Goal: Task Accomplishment & Management: Manage account settings

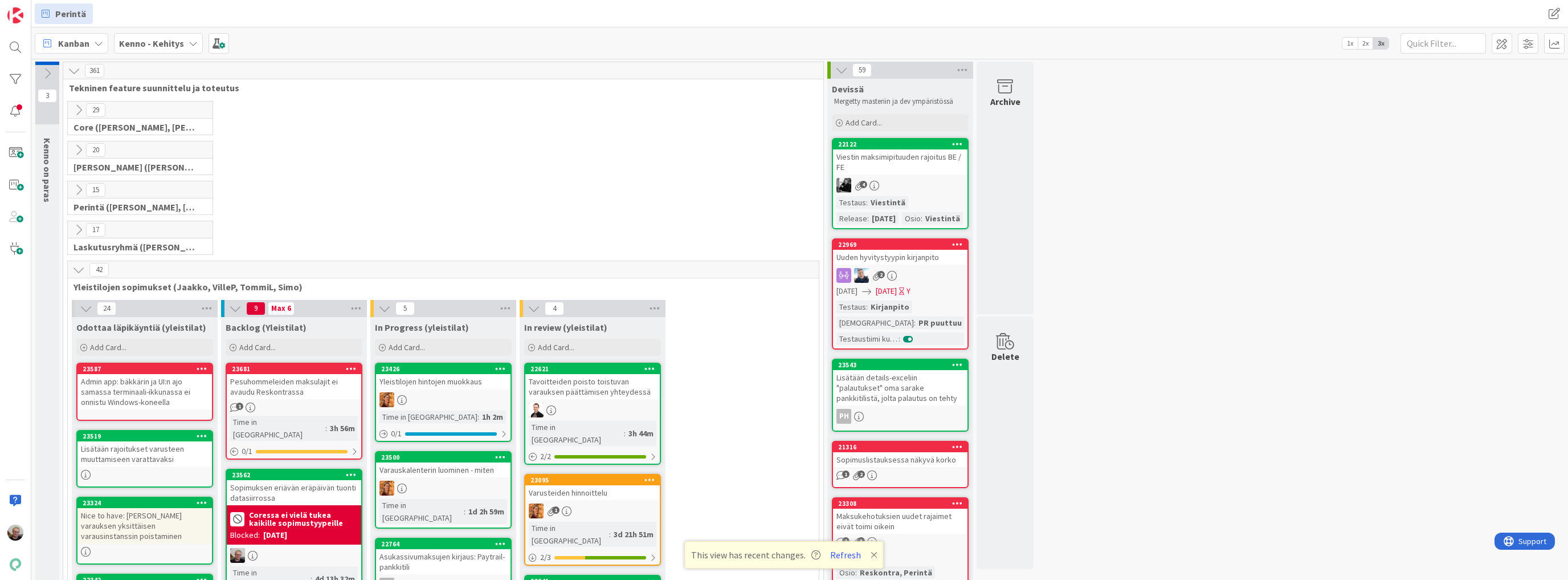
click at [80, 184] on icon at bounding box center [79, 190] width 13 height 13
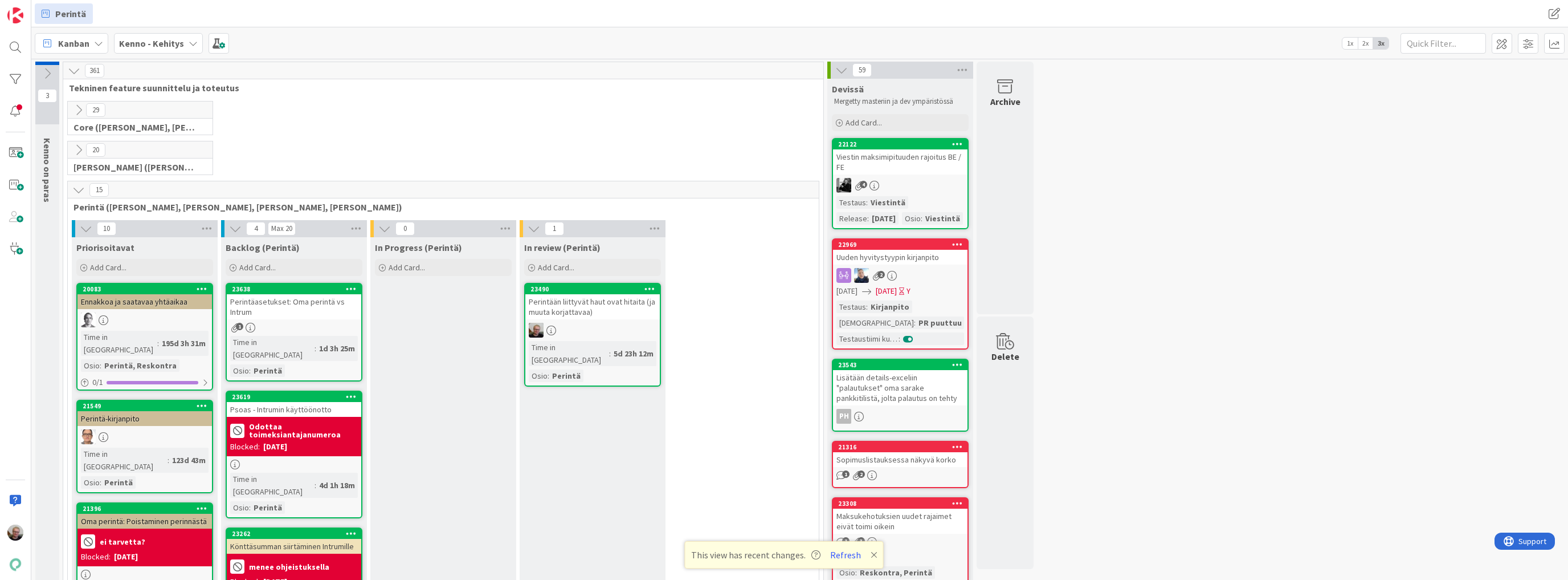
click at [649, 287] on icon at bounding box center [649, 288] width 11 height 8
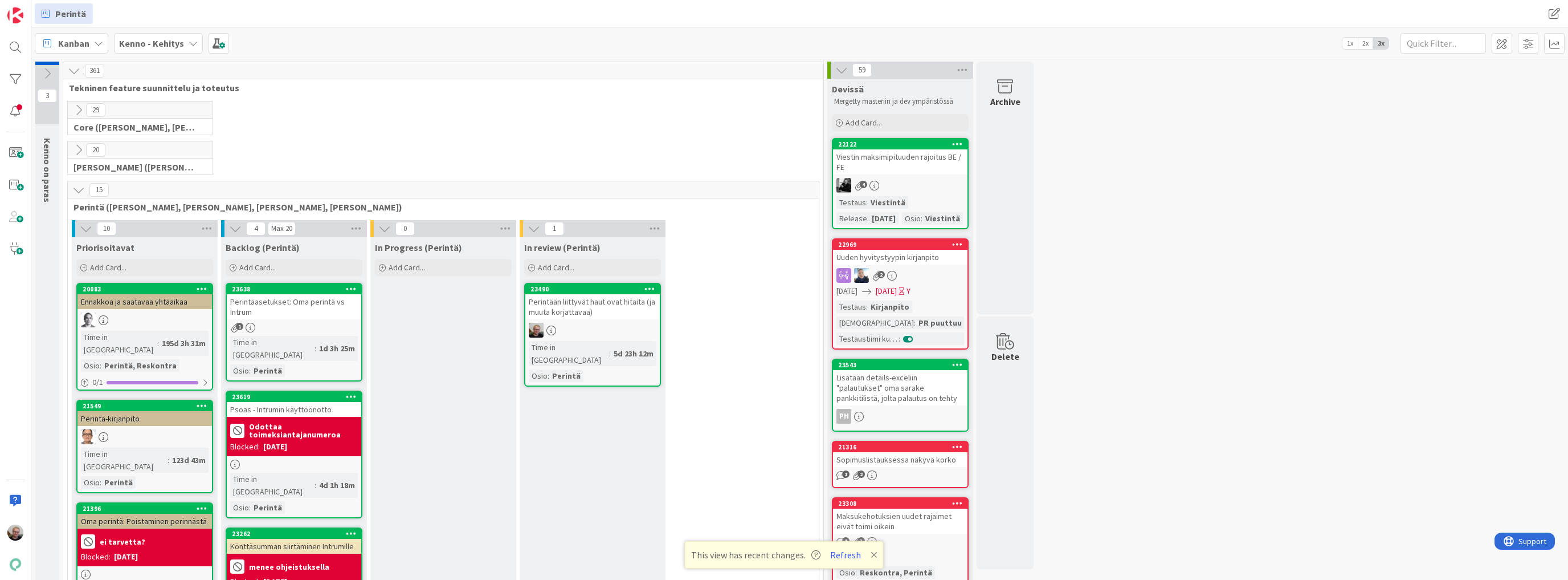
click at [581, 311] on div "Perintään liittyvät haut ovat hitaita (ja muuta korjattavaa)" at bounding box center [592, 306] width 134 height 25
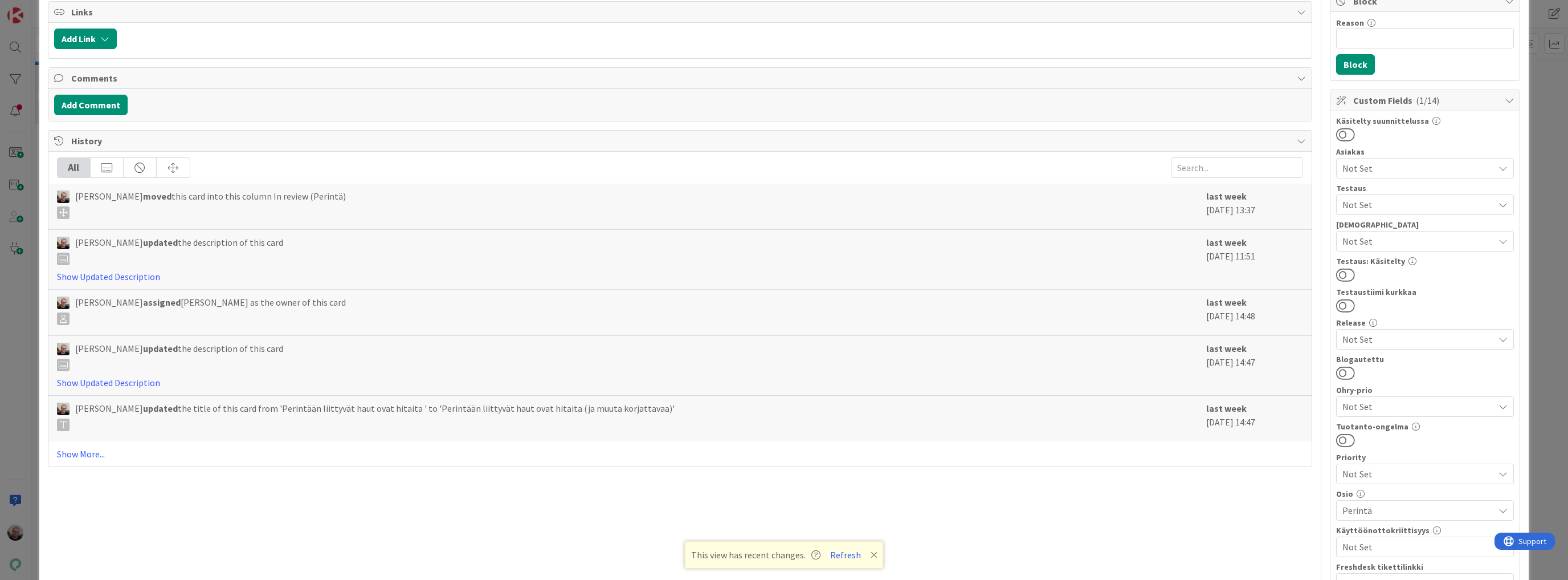
scroll to position [228, 0]
click at [1070, 532] on div "Title 60 / 128 Perintään liittyvät haut ovat hitaita (ja muuta korjattavaa) Des…" at bounding box center [680, 416] width 1264 height 1198
click at [1417, 246] on span "Not Set" at bounding box center [1417, 243] width 151 height 14
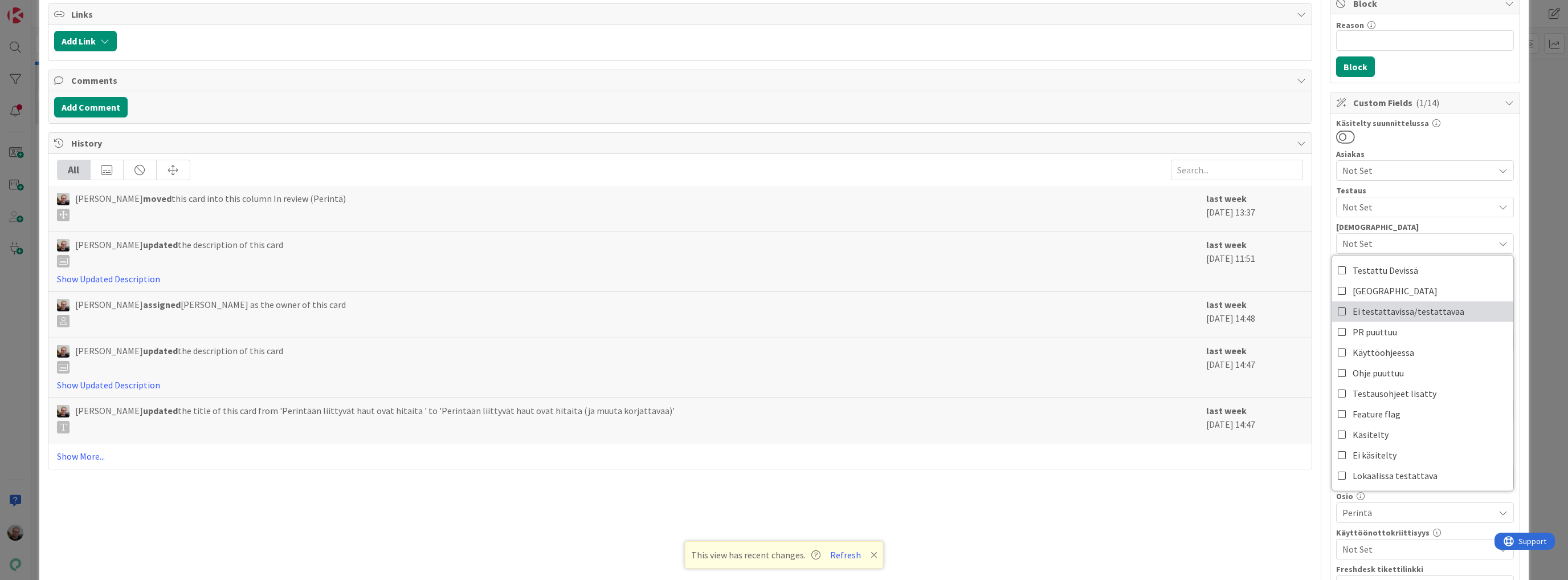
click at [1414, 309] on span "Ei testattavissa/testattavaa" at bounding box center [1408, 311] width 112 height 17
click at [1169, 527] on div "Title 60 / 128 Perintään liittyvät haut ovat hitaita (ja muuta korjattavaa) Des…" at bounding box center [680, 416] width 1264 height 1198
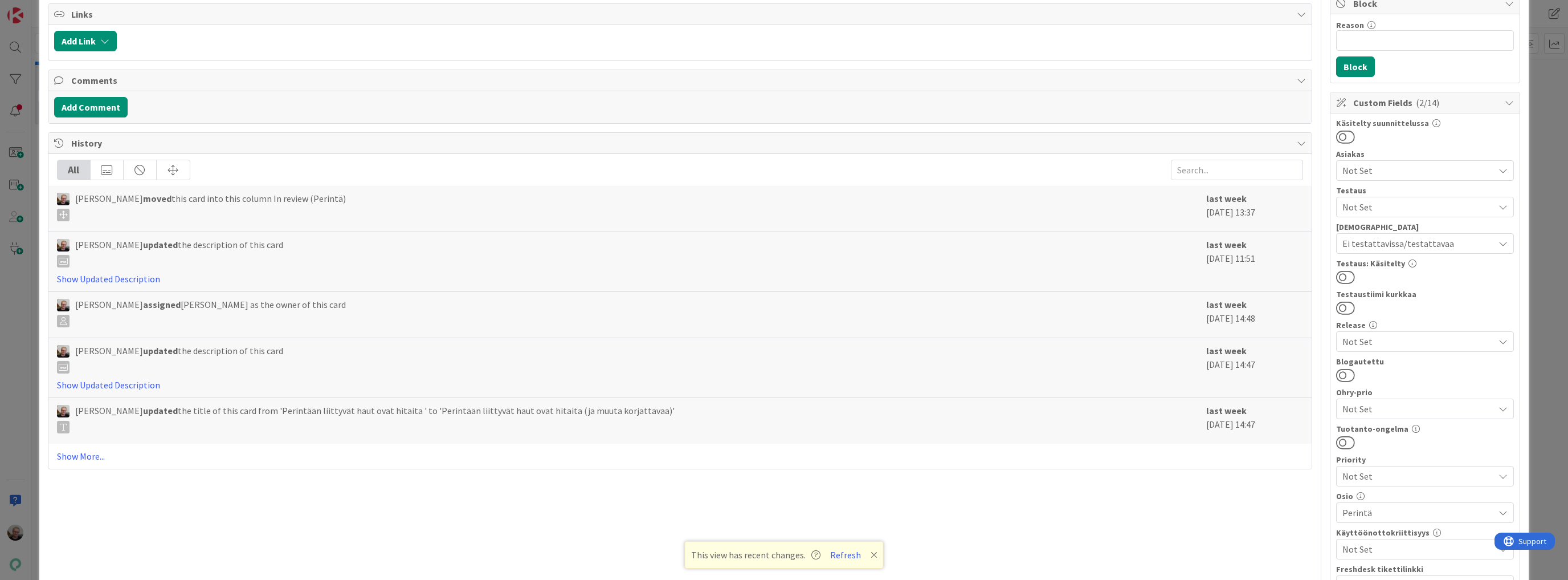
scroll to position [0, 0]
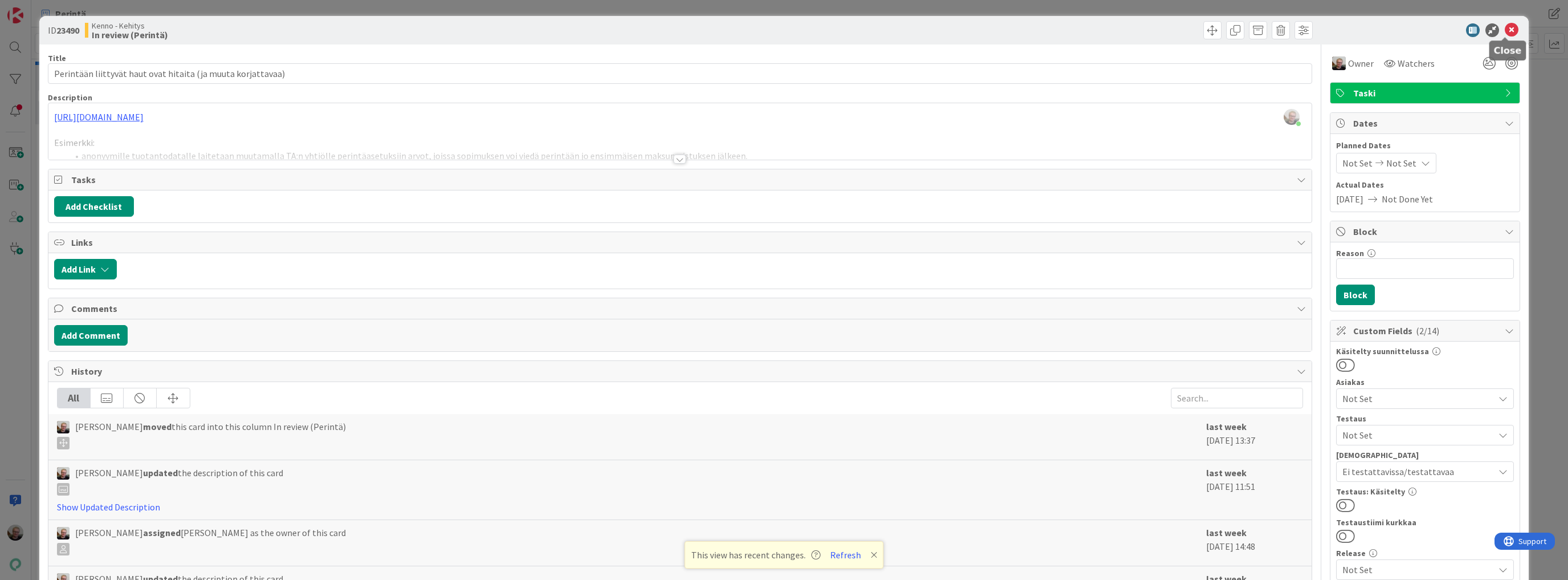
click at [1505, 27] on icon at bounding box center [1511, 30] width 14 height 14
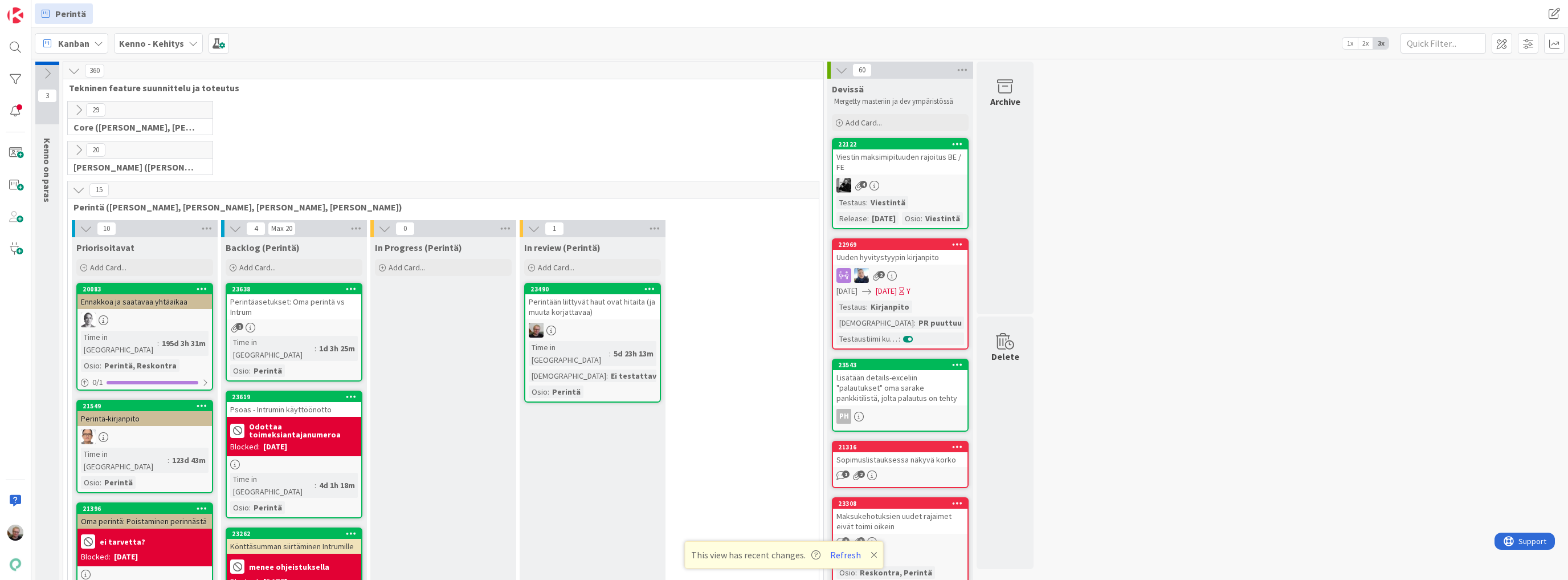
click at [78, 189] on icon at bounding box center [79, 190] width 13 height 13
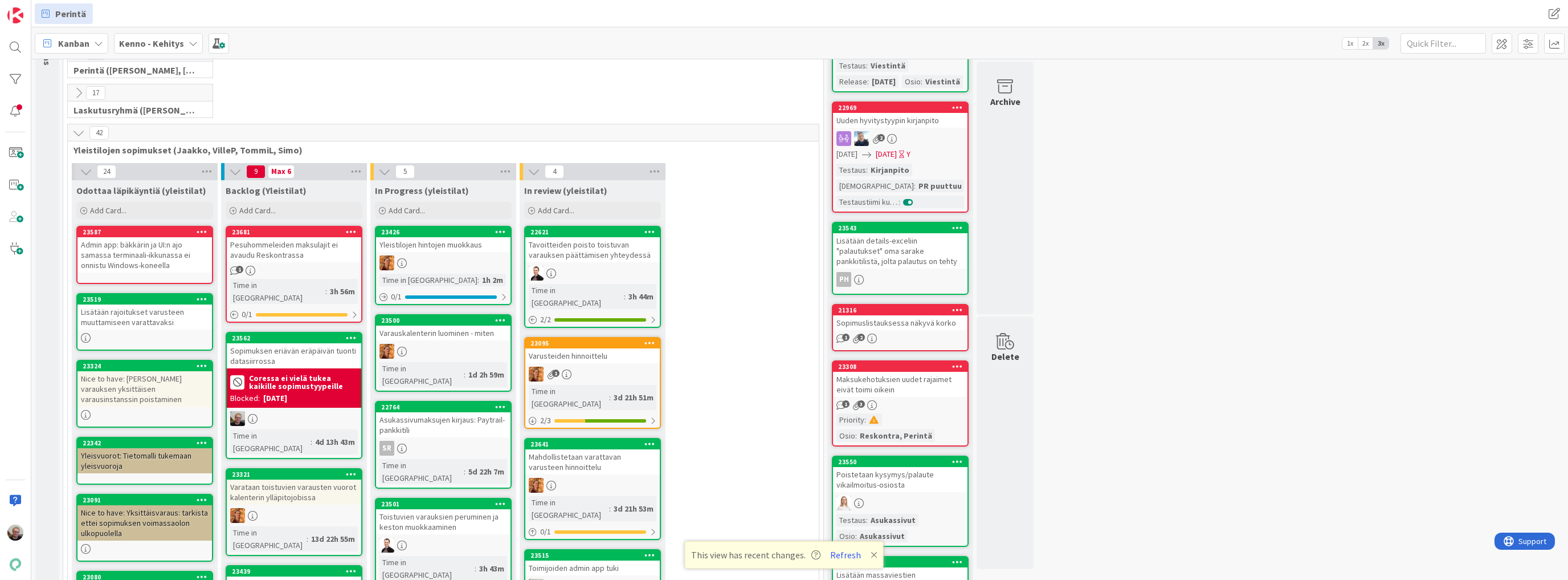
click at [257, 93] on div "17 Laskutusryhmä (Antti, Keijo)" at bounding box center [443, 104] width 755 height 40
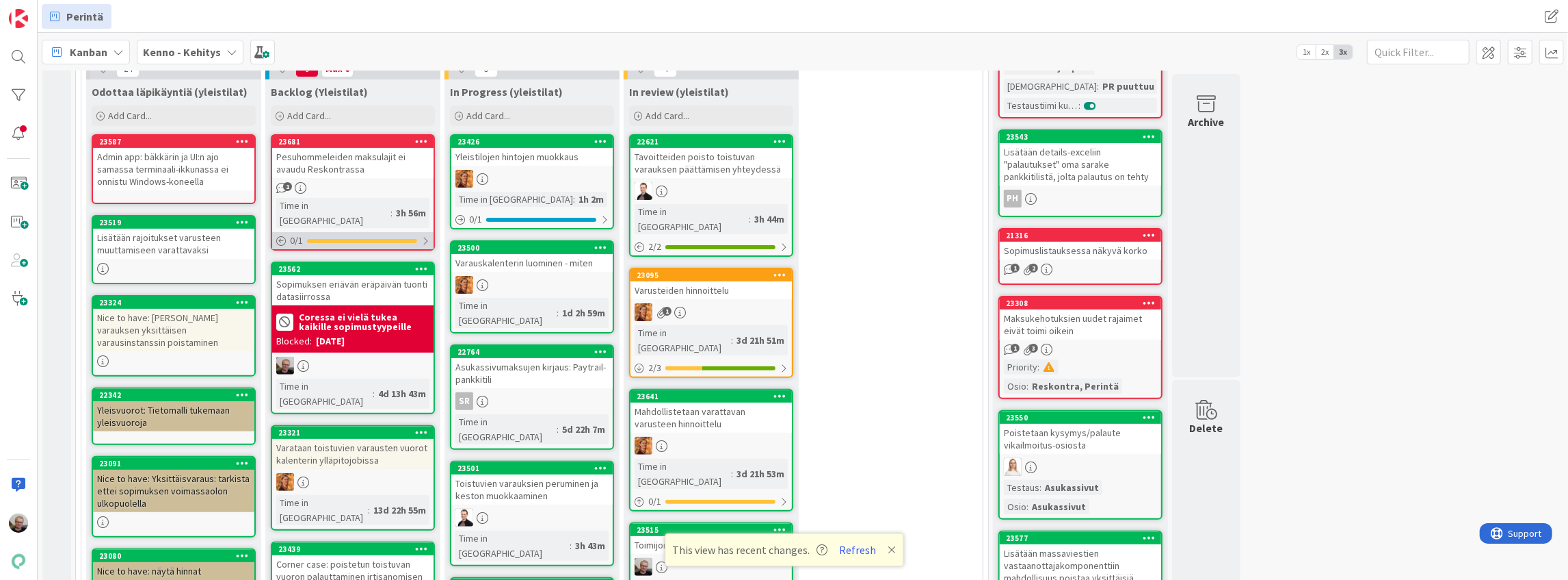
scroll to position [255, 0]
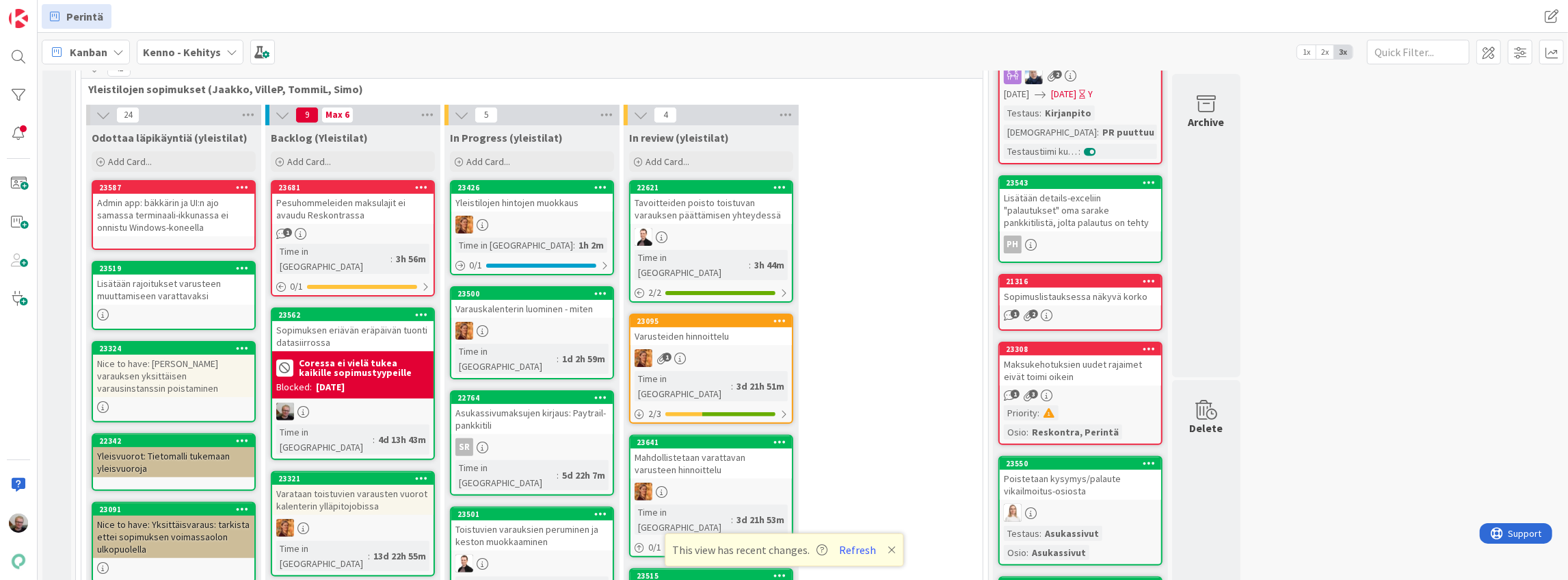
click at [180, 293] on div "Lisätään rajoitukset varusteen muuttamiseen varattavaksi" at bounding box center [173, 289] width 161 height 30
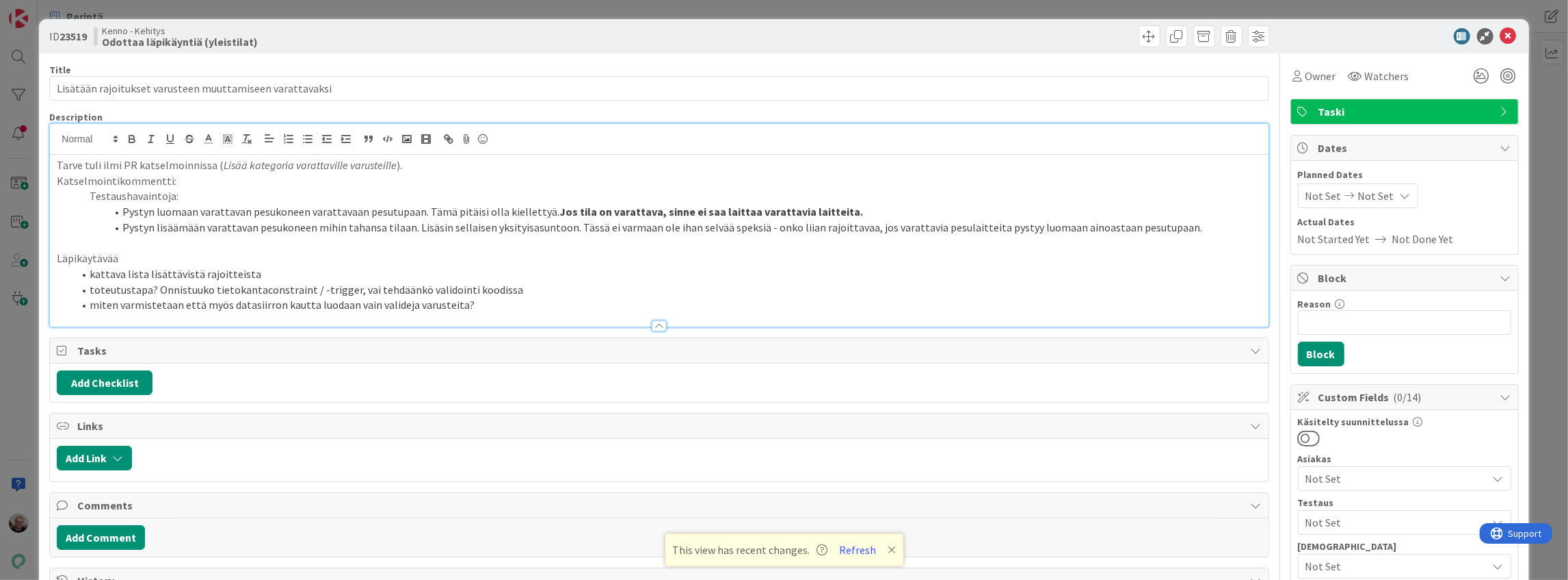
click at [311, 152] on div "Tarve tuli ilmi PR katselmoinnissa ( Lisää kategoria varattaville varusteille )…" at bounding box center [658, 225] width 1218 height 202
click at [895, 192] on p "Testaushavaintoja:" at bounding box center [658, 196] width 1204 height 15
click at [553, 221] on li "Pystyn lisäämään varattavan pesukoneen mihin tahansa tilaan. Lisäsin sellaisen …" at bounding box center [667, 227] width 1188 height 15
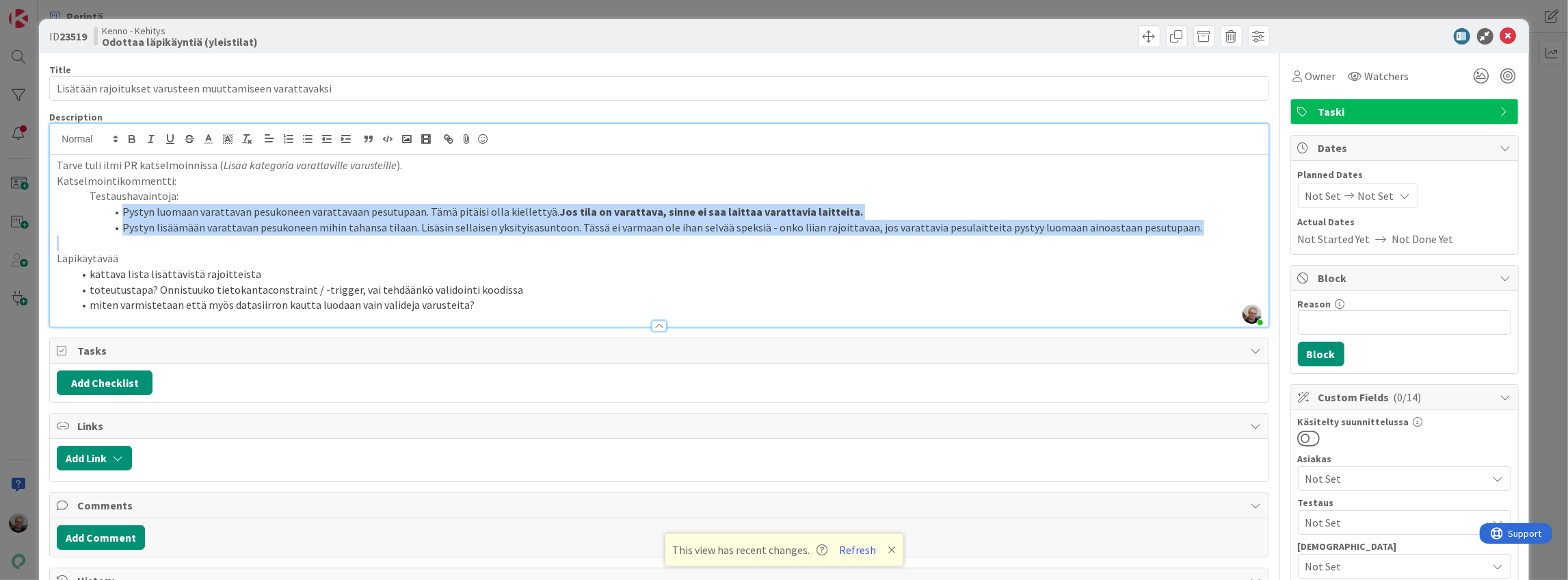
drag, startPoint x: 125, startPoint y: 212, endPoint x: 1167, endPoint y: 234, distance: 1042.2
click at [1167, 234] on div "Tarve tuli ilmi PR katselmoinnissa ( Lisää kategoria varattaville varusteille )…" at bounding box center [658, 240] width 1218 height 172
click at [1204, 214] on li "Pystyn luomaan varattavan pesukoneen varattavaan pesutupaan. Tämä pitäisi olla …" at bounding box center [667, 212] width 1188 height 15
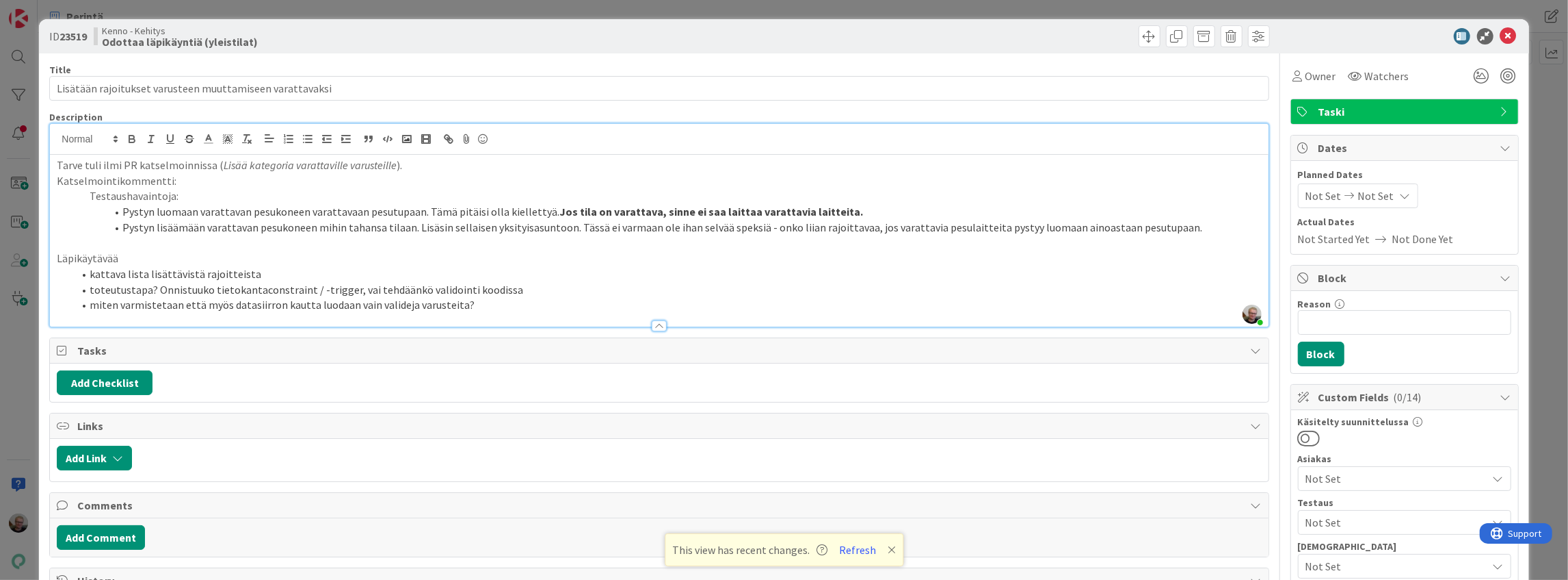
click at [649, 255] on p "Läpikäytävää" at bounding box center [658, 258] width 1204 height 15
click at [280, 272] on li "kattava lista lisättävistä rajoitteista" at bounding box center [667, 274] width 1188 height 15
click at [564, 291] on li "toteutustapa? Onnistuuko tietokantaconstraint / -trigger, vai tehdäänkö validoi…" at bounding box center [667, 290] width 1188 height 15
drag, startPoint x: 569, startPoint y: 222, endPoint x: 593, endPoint y: 227, distance: 24.5
click at [593, 227] on li "Pystyn lisäämään varattavan pesukoneen mihin tahansa tilaan. Lisäsin sellaisen …" at bounding box center [667, 227] width 1188 height 15
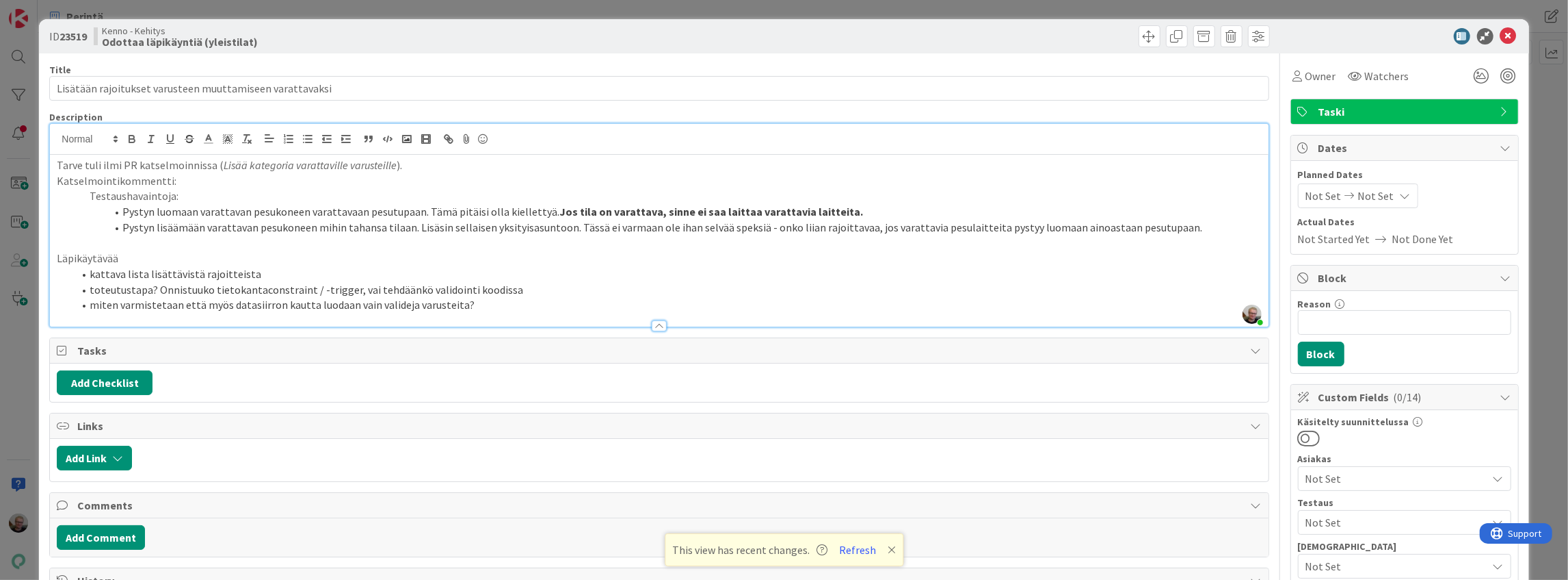
click at [1064, 257] on p "Läpikäytävää" at bounding box center [658, 258] width 1204 height 15
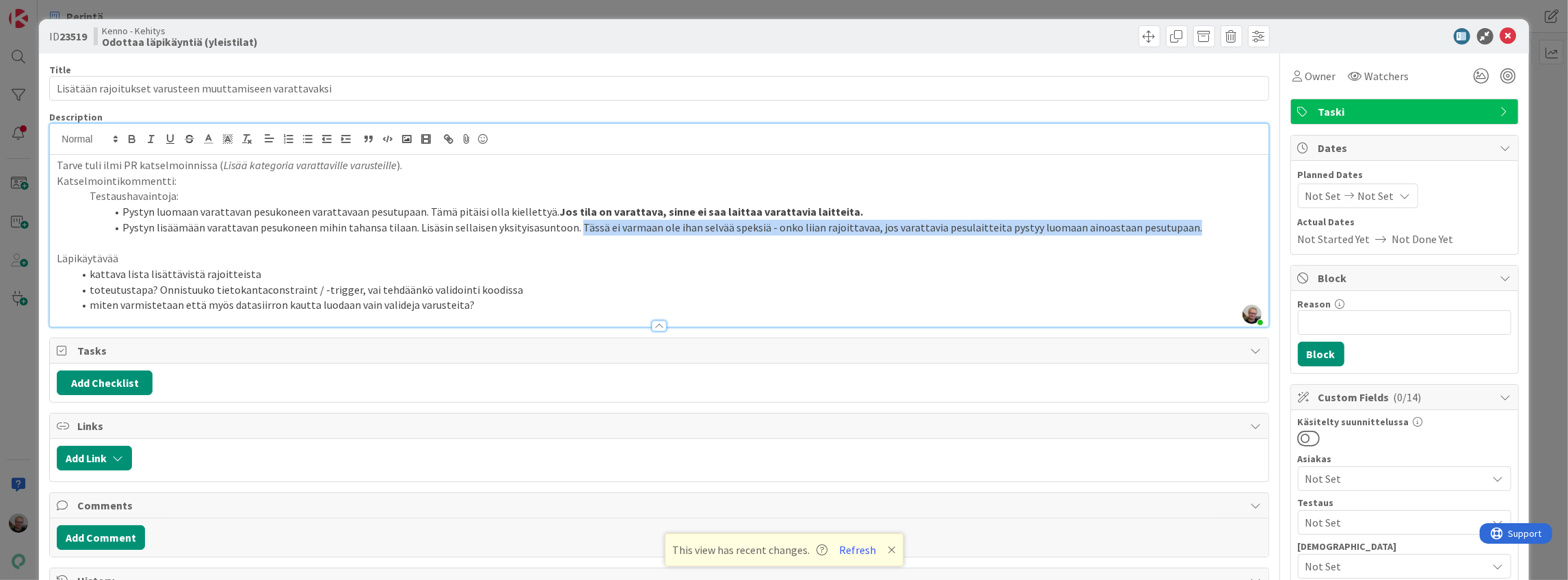
drag, startPoint x: 568, startPoint y: 227, endPoint x: 1172, endPoint y: 229, distance: 604.0
click at [1172, 229] on li "Pystyn lisäämään varattavan pesukoneen mihin tahansa tilaan. Lisäsin sellaisen …" at bounding box center [667, 227] width 1188 height 15
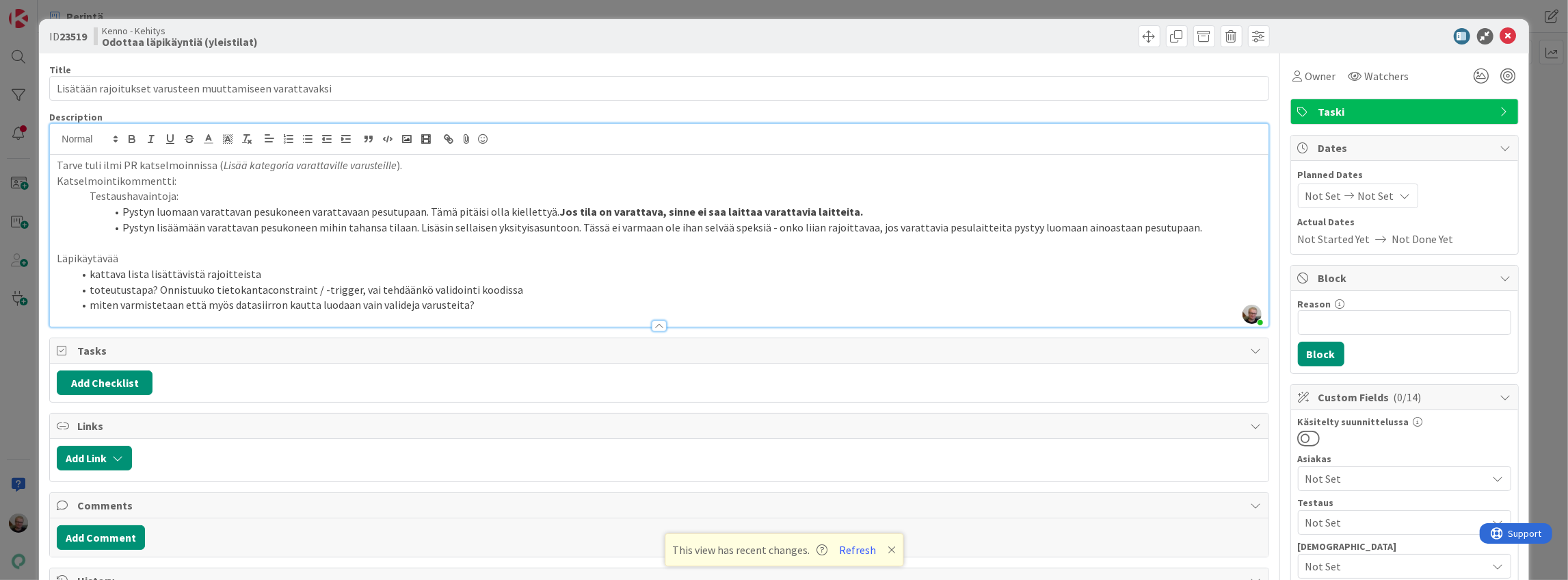
click at [856, 205] on li "Pystyn luomaan varattavan pesukoneen varattavaan pesutupaan. Tämä pitäisi olla …" at bounding box center [667, 212] width 1188 height 15
click at [1188, 234] on li "Pystyn lisäämään varattavan pesukoneen mihin tahansa tilaan. Lisäsin sellaisen …" at bounding box center [667, 227] width 1188 height 15
click at [569, 224] on li "Pystyn lisäämään varattavan pesukoneen mihin tahansa tilaan. Lisäsin sellaisen …" at bounding box center [667, 227] width 1188 height 15
click at [569, 227] on li "Pystyn lisäämään varattavan pesukoneen mihin tahansa tilaan. Lisäsin sellaisen …" at bounding box center [667, 227] width 1188 height 15
click at [89, 272] on li "kattava lista lisättävistä rajoitteista" at bounding box center [667, 274] width 1188 height 15
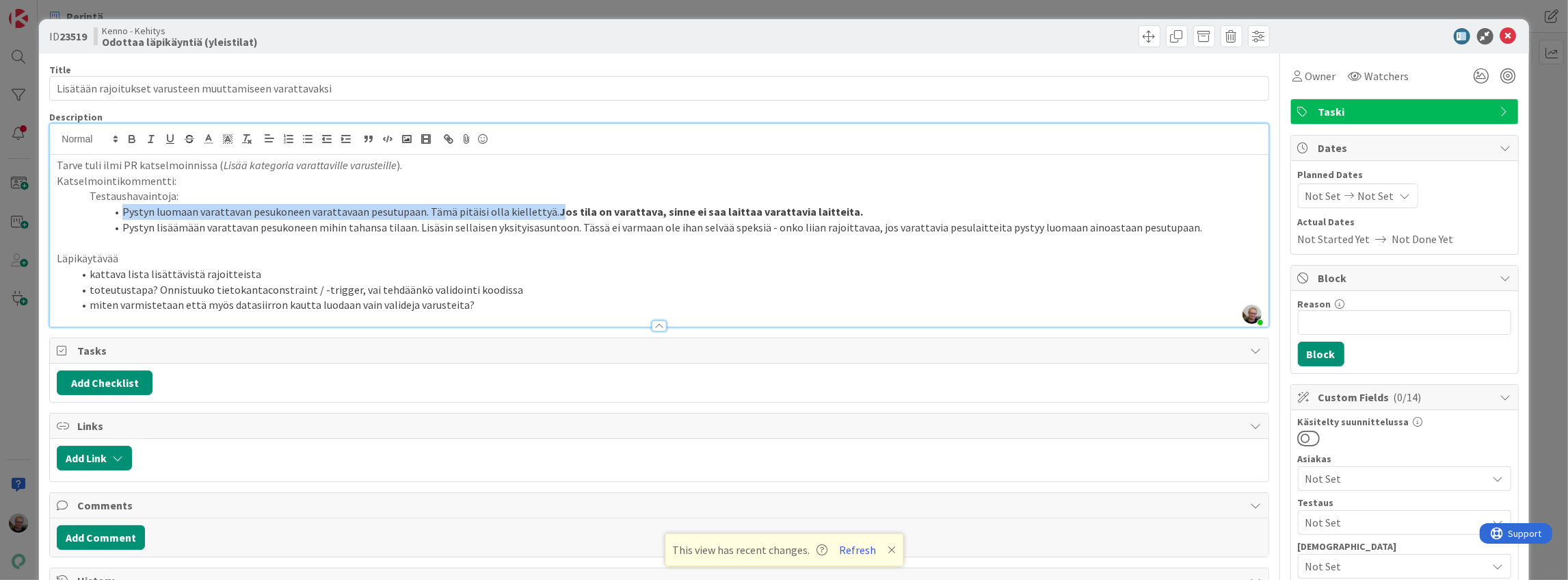
drag, startPoint x: 548, startPoint y: 208, endPoint x: 780, endPoint y: 186, distance: 233.0
click at [796, 201] on div "Tarve tuli ilmi PR katselmoinnissa ( Lisää kategoria varattaville varusteille )…" at bounding box center [658, 240] width 1218 height 172
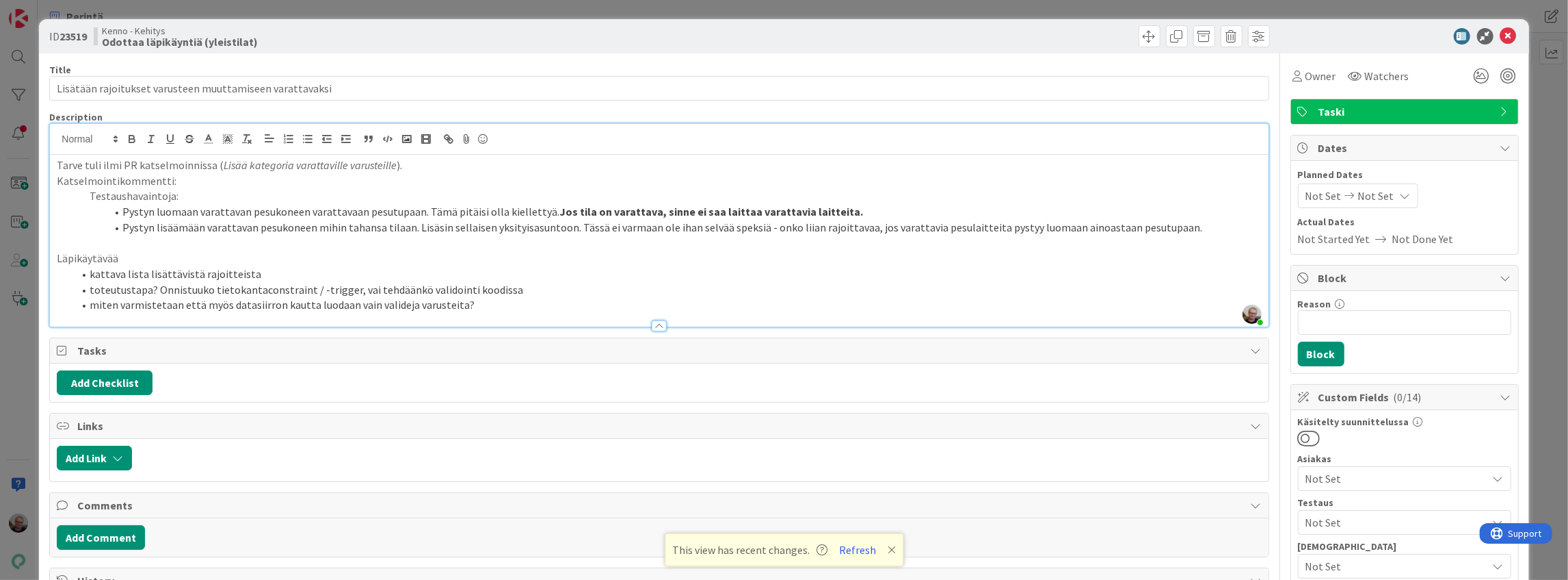
click at [779, 186] on p "Katselmointikommentti:" at bounding box center [658, 181] width 1204 height 15
drag, startPoint x: 545, startPoint y: 208, endPoint x: 836, endPoint y: 208, distance: 291.0
click at [836, 208] on li "Pystyn luomaan varattavan pesukoneen varattavaan pesutupaan. Tämä pitäisi olla …" at bounding box center [667, 212] width 1188 height 15
copy strong "Jos tila on varattava, sinne ei saa laittaa varattavia laitteita."
click at [508, 307] on li "miten varmistetaan että myös datasiirron kautta luodaan vain valideja varusteit…" at bounding box center [667, 305] width 1188 height 15
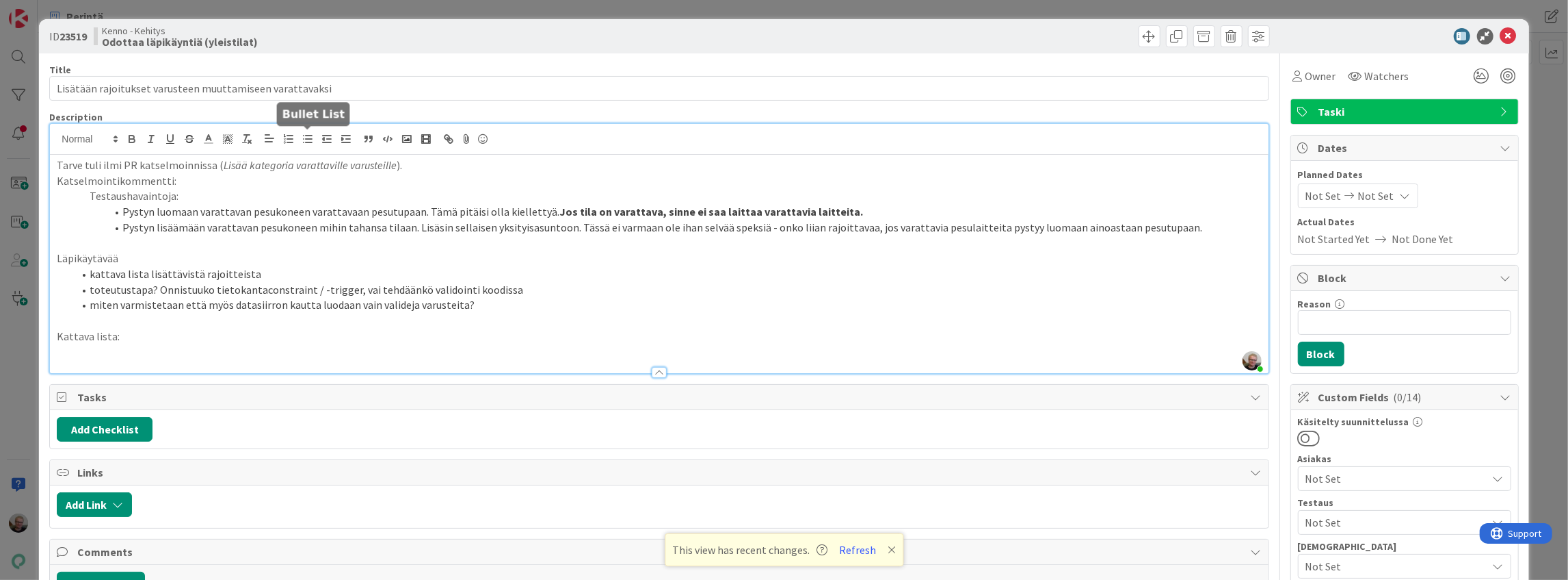
click at [306, 145] on button "button" at bounding box center [307, 138] width 19 height 16
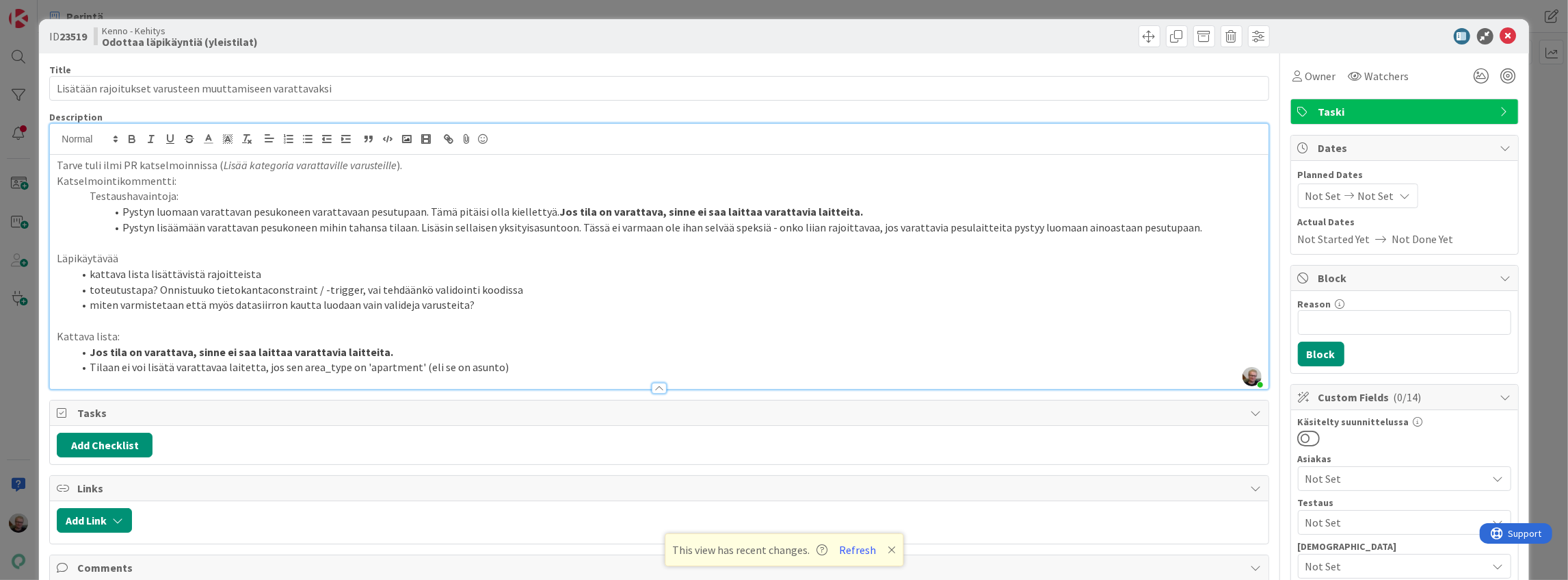
click at [550, 296] on li "toteutustapa? Onnistuuko tietokantaconstraint / -trigger, vai tehdäänkö validoi…" at bounding box center [667, 290] width 1188 height 15
click at [521, 363] on li "Tilaan ei voi lisätä varattavaa laitetta, jos sen area_type on 'apartment' (eli…" at bounding box center [667, 367] width 1188 height 15
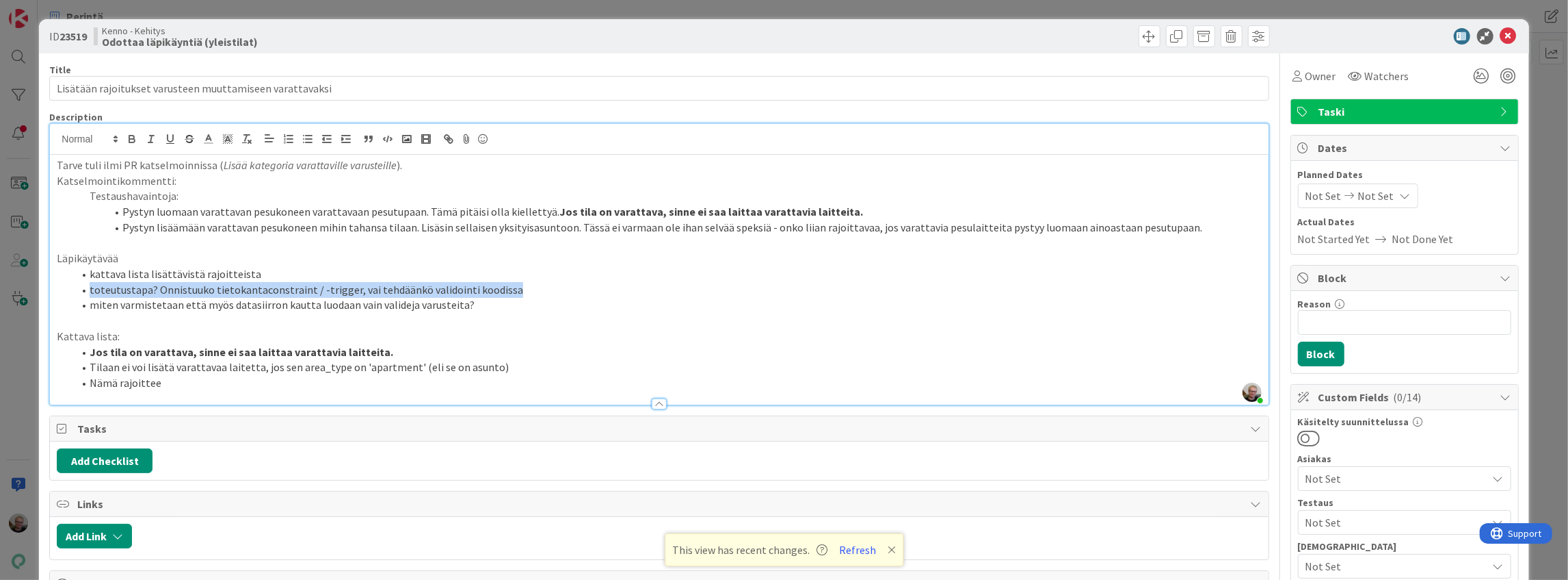
drag, startPoint x: 87, startPoint y: 284, endPoint x: 500, endPoint y: 287, distance: 413.0
click at [500, 287] on li "toteutustapa? Onnistuuko tietokantaconstraint / -trigger, vai tehdäänkö validoi…" at bounding box center [667, 290] width 1188 height 15
click at [165, 382] on li "Nämä rajoittee" at bounding box center [667, 383] width 1188 height 15
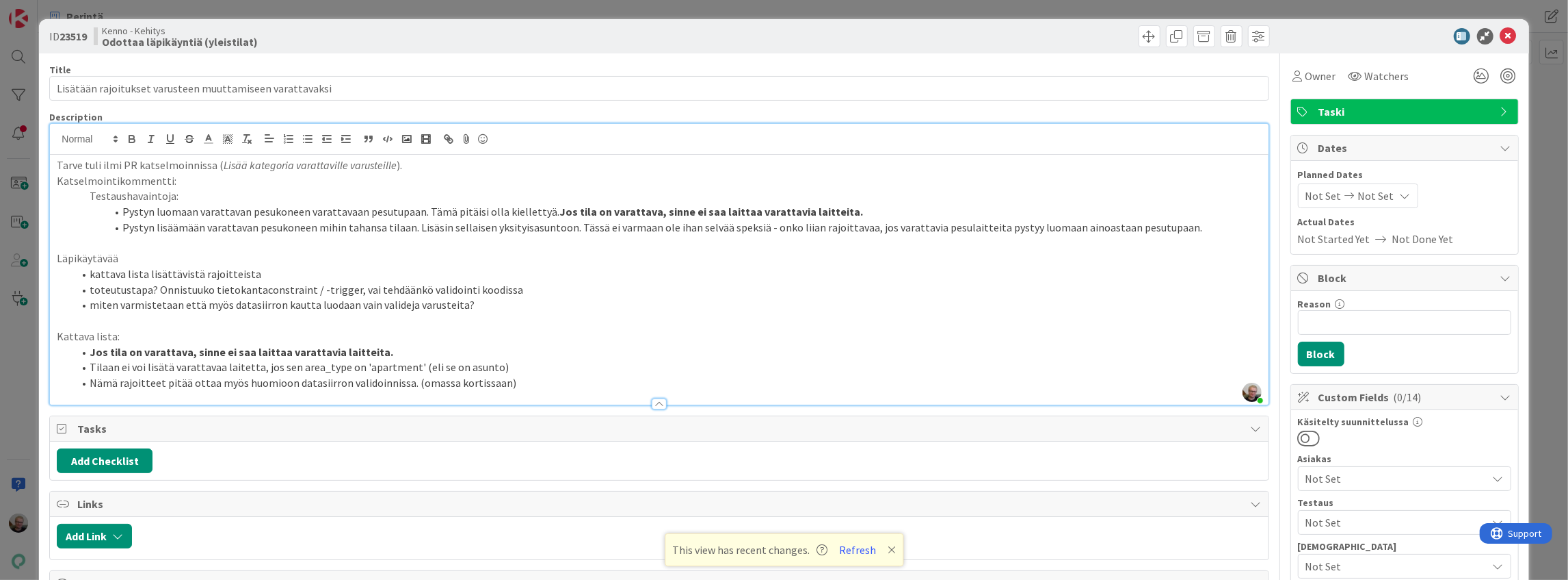
click at [500, 366] on li "Tilaan ei voi lisätä varattavaa laitetta, jos sen area_type on 'apartment' (eli…" at bounding box center [667, 367] width 1188 height 15
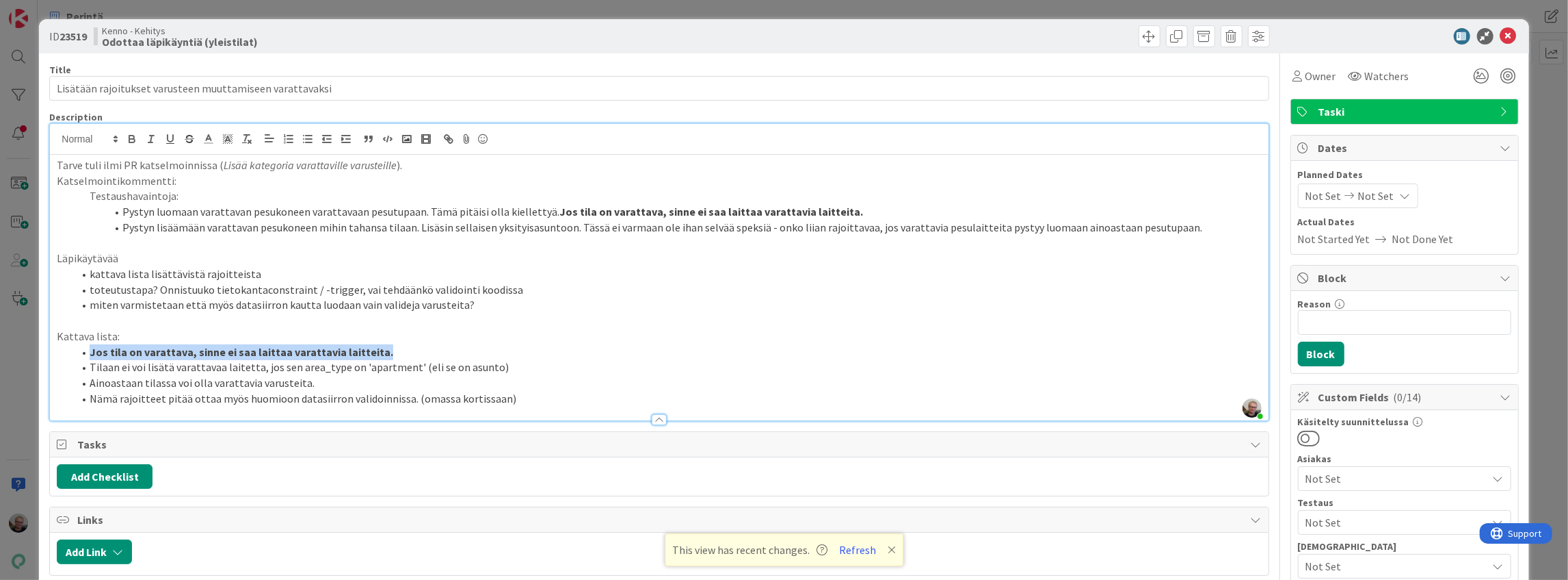
drag, startPoint x: 89, startPoint y: 354, endPoint x: 380, endPoint y: 346, distance: 291.1
click at [380, 346] on li "Jos tila on varattava, sinne ei saa laittaa varattavia laitteita." at bounding box center [667, 352] width 1188 height 15
click at [425, 329] on p "Kattava lista:" at bounding box center [658, 337] width 1204 height 15
click at [318, 383] on li "Ainoastaan tilassa voi olla varattavia varusteita." at bounding box center [667, 383] width 1188 height 15
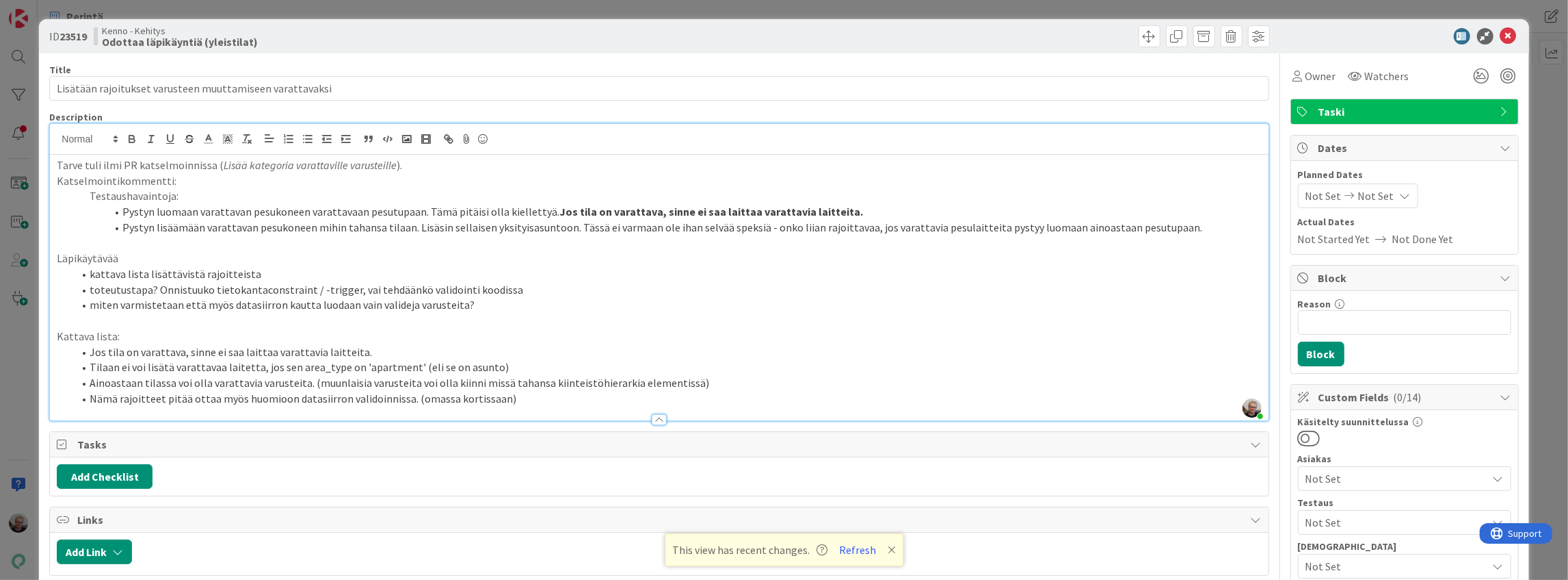
click at [517, 350] on li "Jos tila on varattava, sinne ei saa laittaa varattavia laitteita." at bounding box center [667, 352] width 1188 height 15
click at [396, 319] on p at bounding box center [658, 320] width 1204 height 15
click at [545, 360] on li "Tilaan ei voi lisätä varattavaa laitetta, jos sen area_type on 'apartment' (eli…" at bounding box center [667, 367] width 1188 height 15
click at [1501, 37] on icon at bounding box center [1508, 36] width 16 height 16
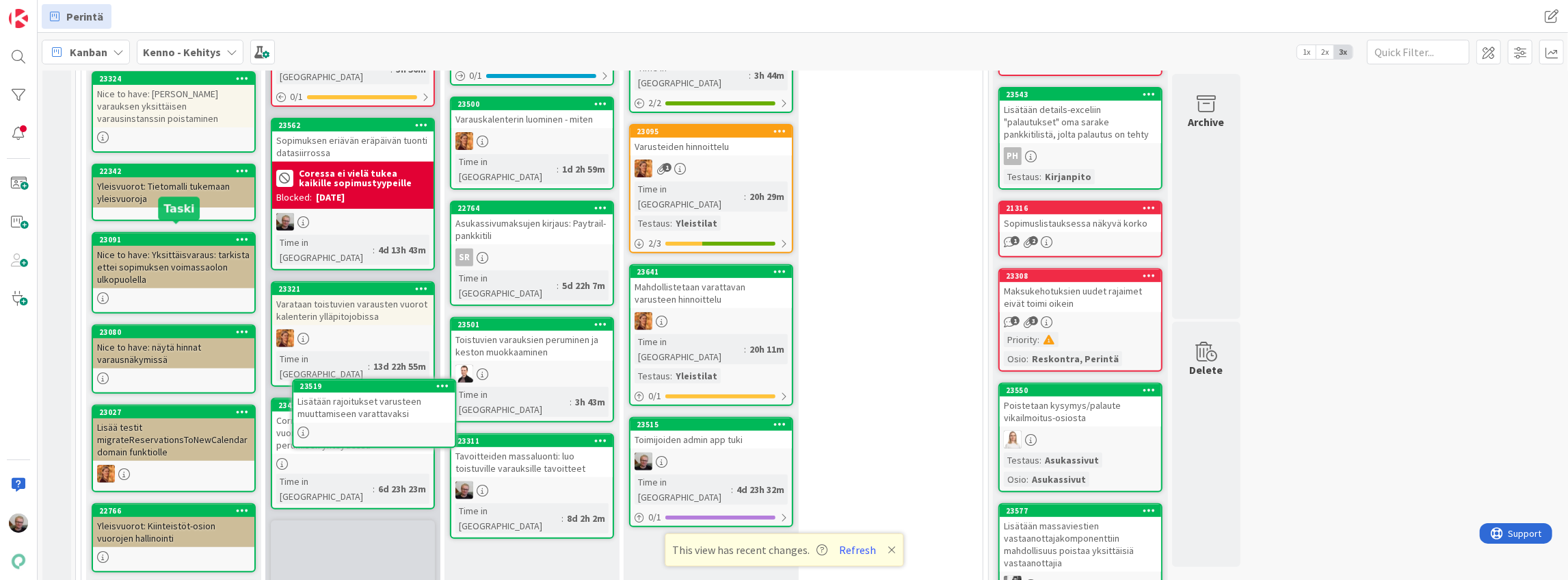
scroll to position [477, 0]
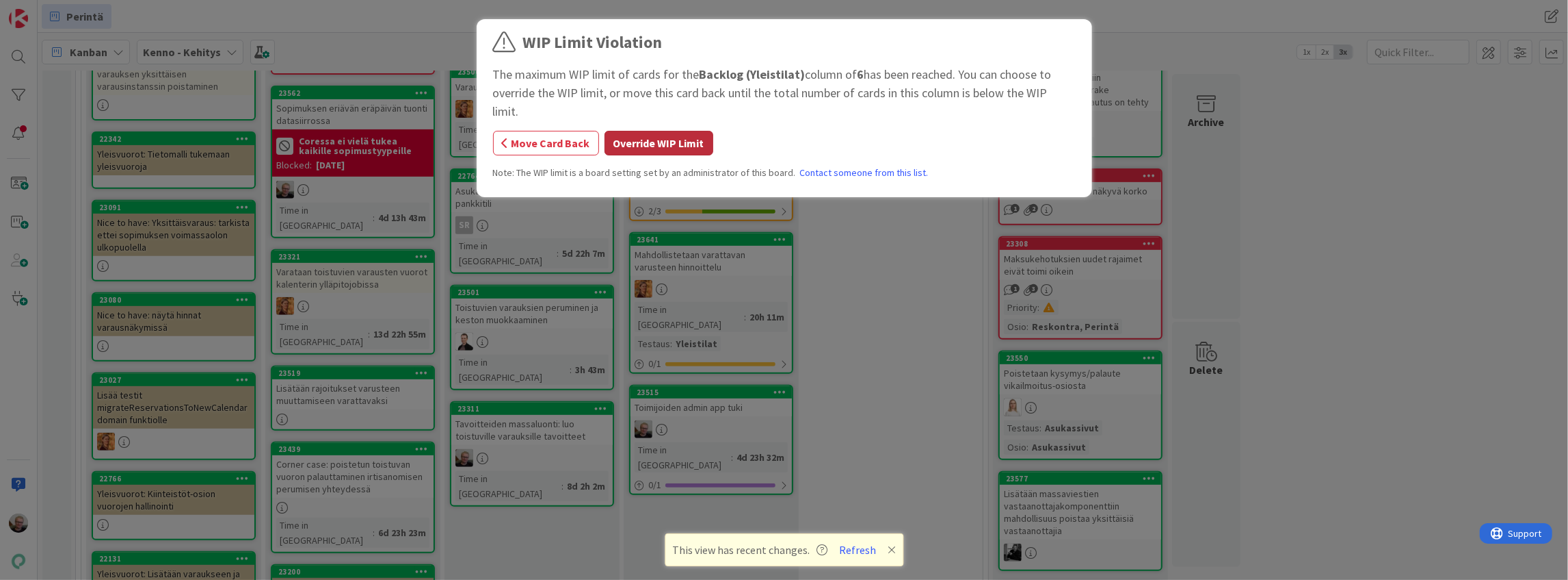
click at [652, 131] on button "Override WIP Limit" at bounding box center [658, 143] width 108 height 25
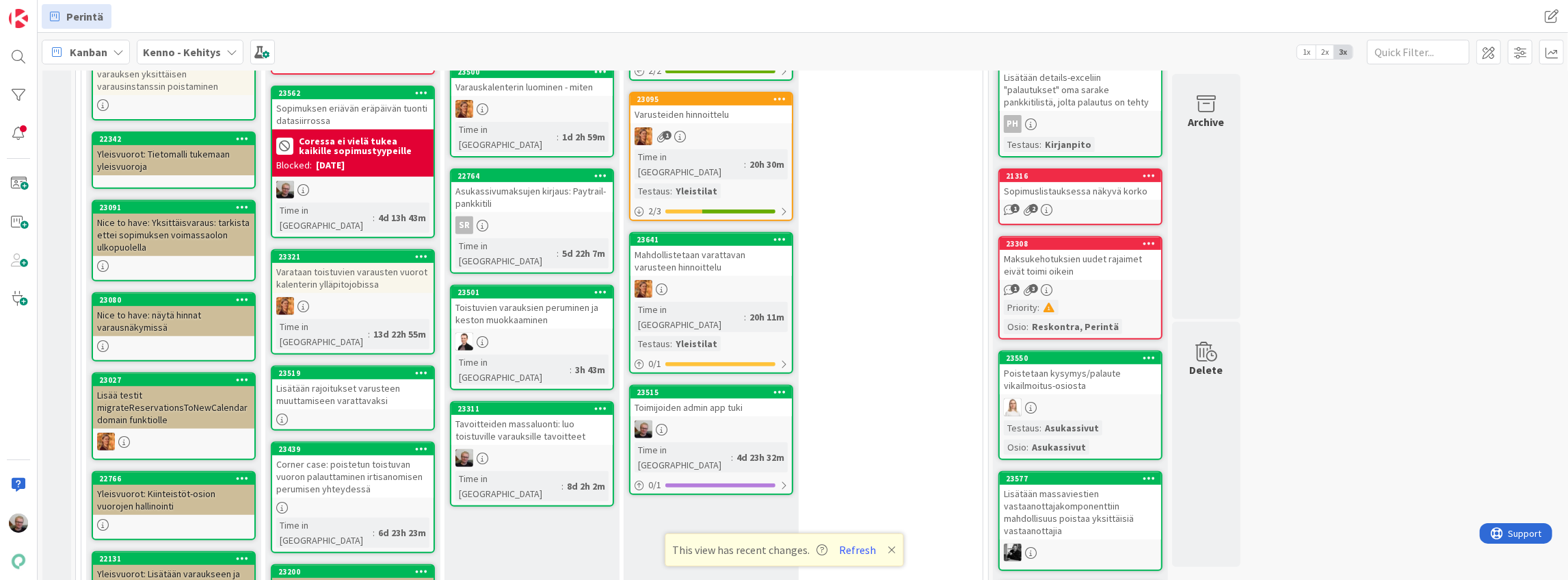
click at [356, 379] on div "Lisätään rajoitukset varusteen muuttamiseen varattavaksi" at bounding box center [353, 394] width 161 height 30
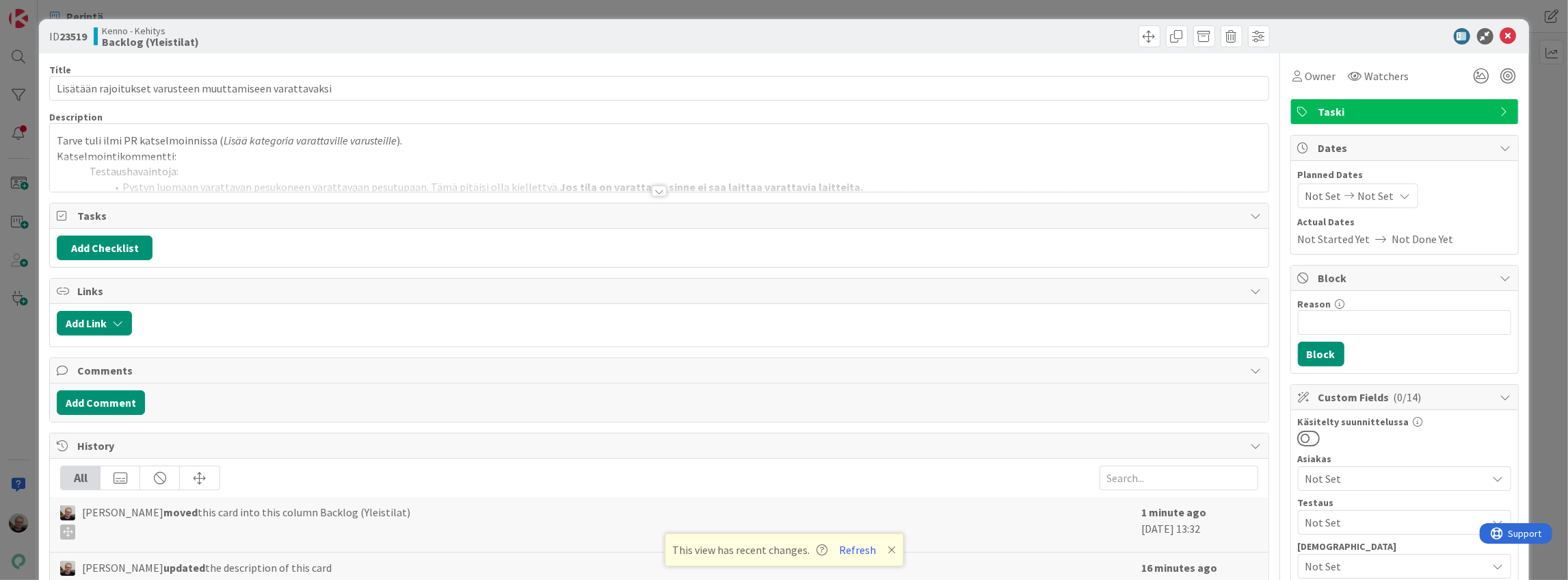
click at [479, 167] on div at bounding box center [658, 173] width 1218 height 35
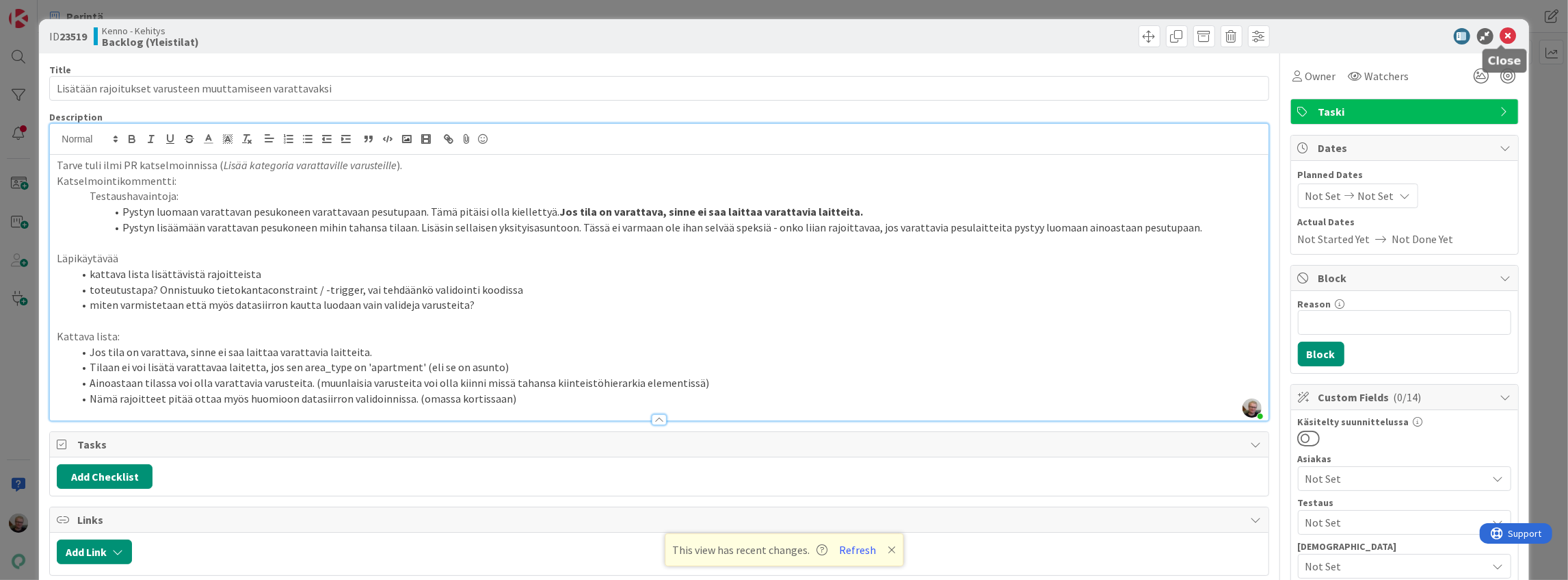
click at [1504, 34] on icon at bounding box center [1508, 36] width 16 height 16
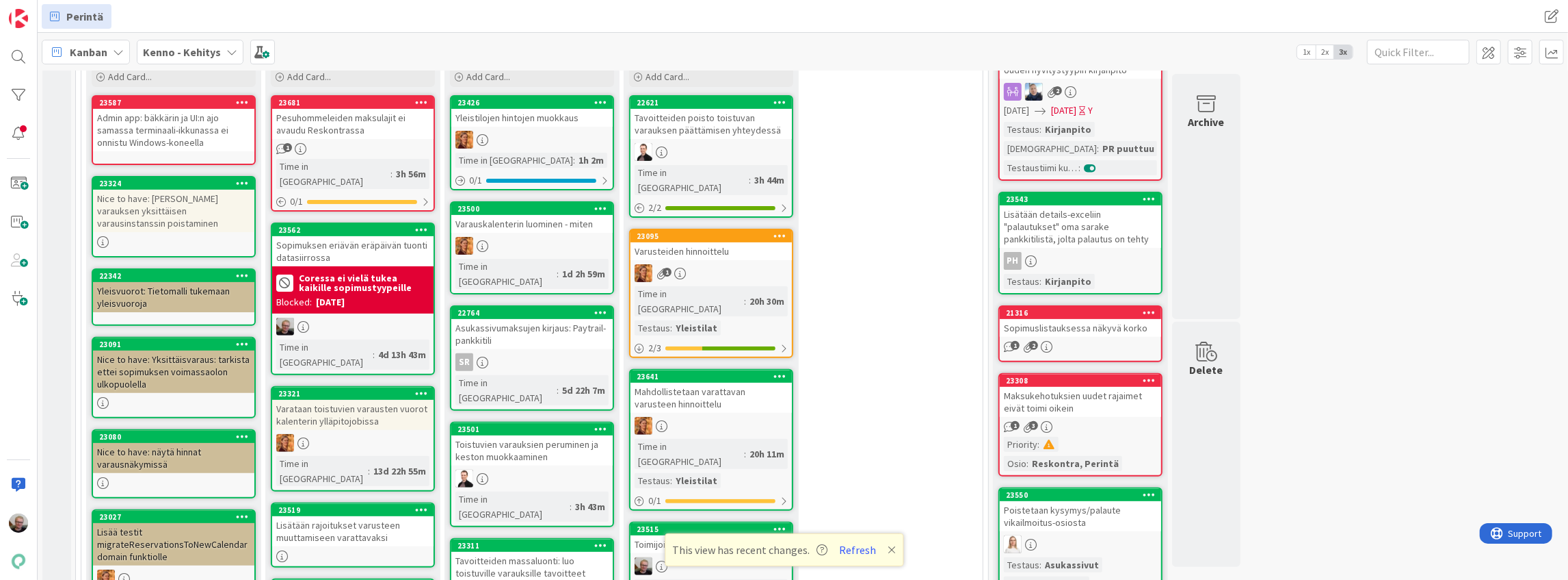
scroll to position [387, 0]
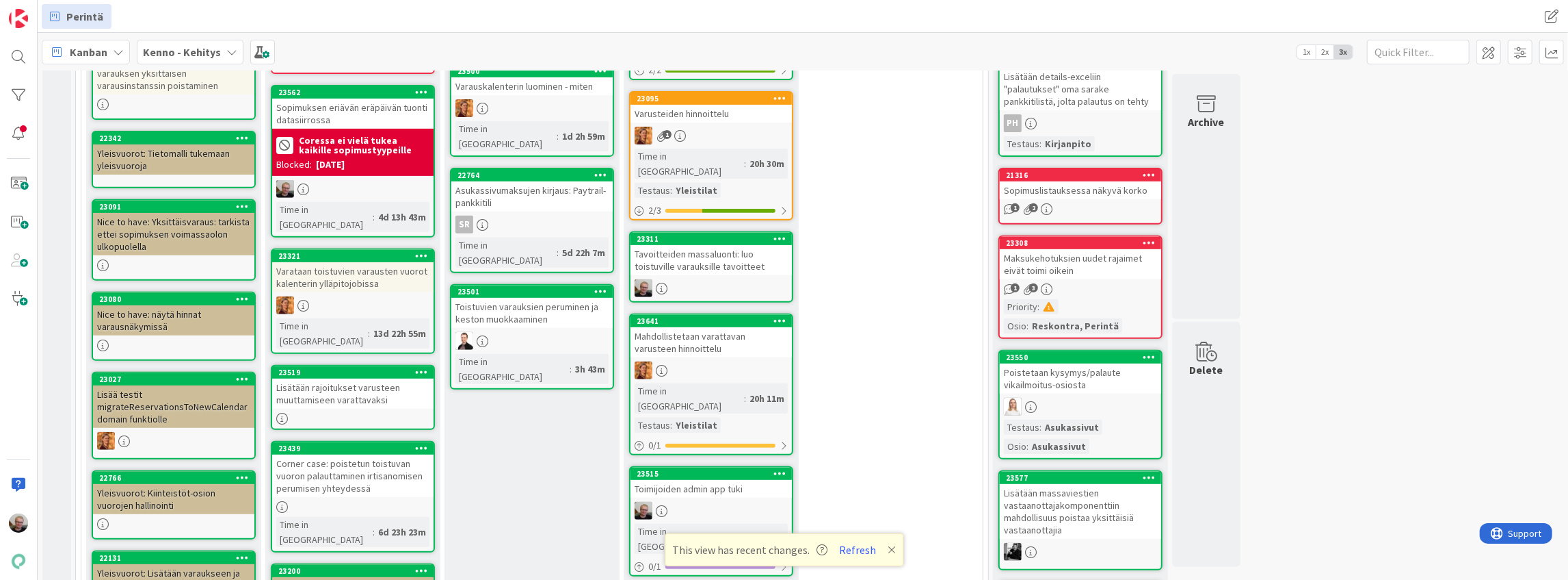
scroll to position [432, 0]
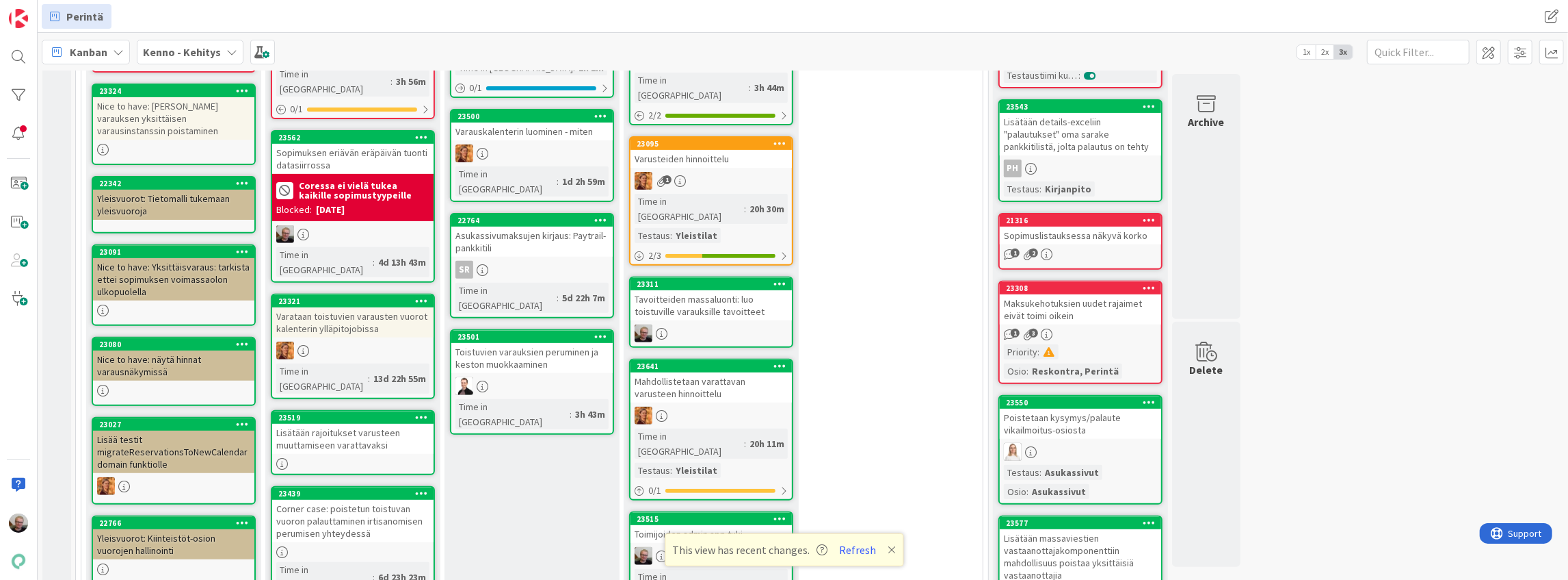
click at [782, 513] on icon at bounding box center [779, 518] width 13 height 9
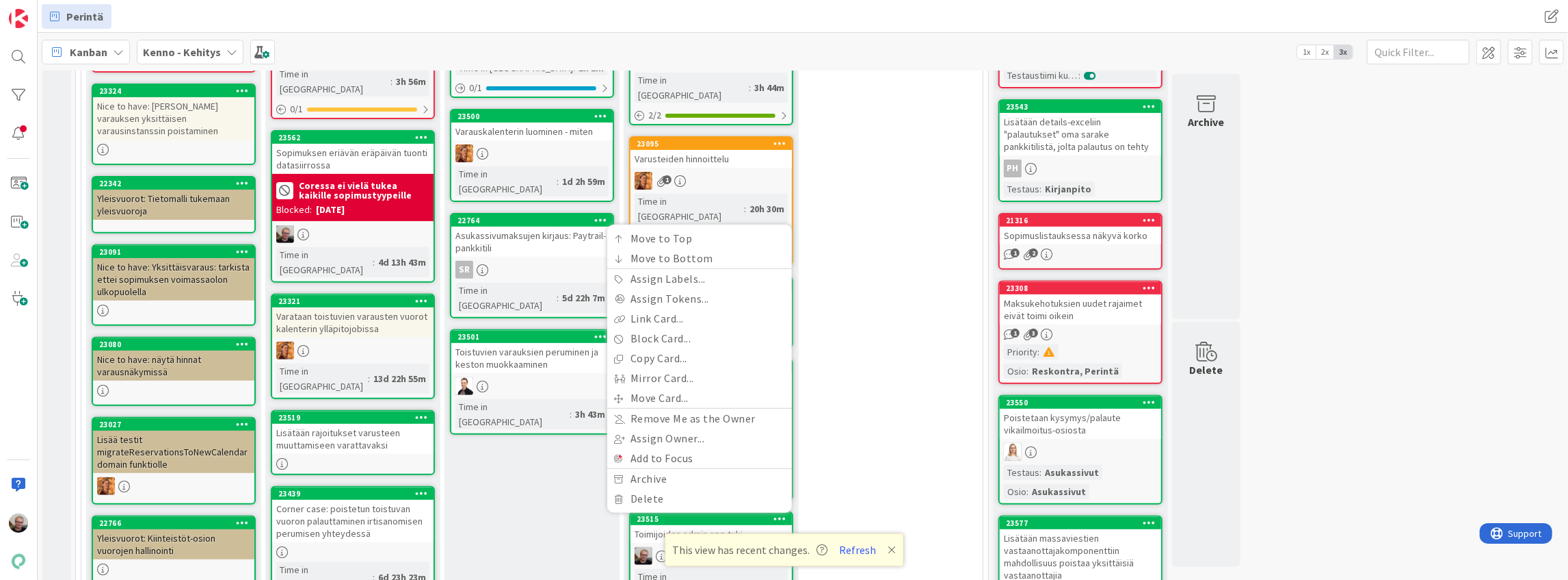
click at [688, 524] on div "Toimijoiden admin app tuki" at bounding box center [711, 533] width 161 height 18
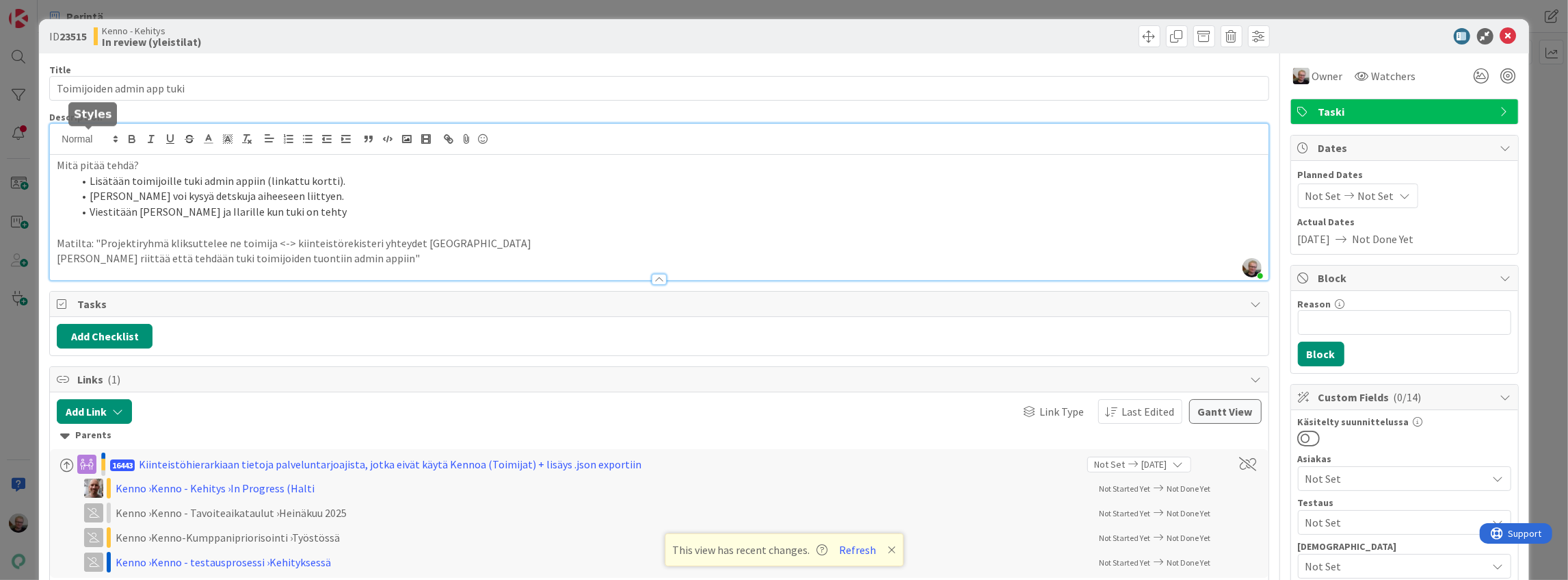
click at [56, 139] on div "Jaakko Helanti just joined Mitä pitää tehdä? Lisätään toimijoille tuki admin ap…" at bounding box center [658, 202] width 1218 height 156
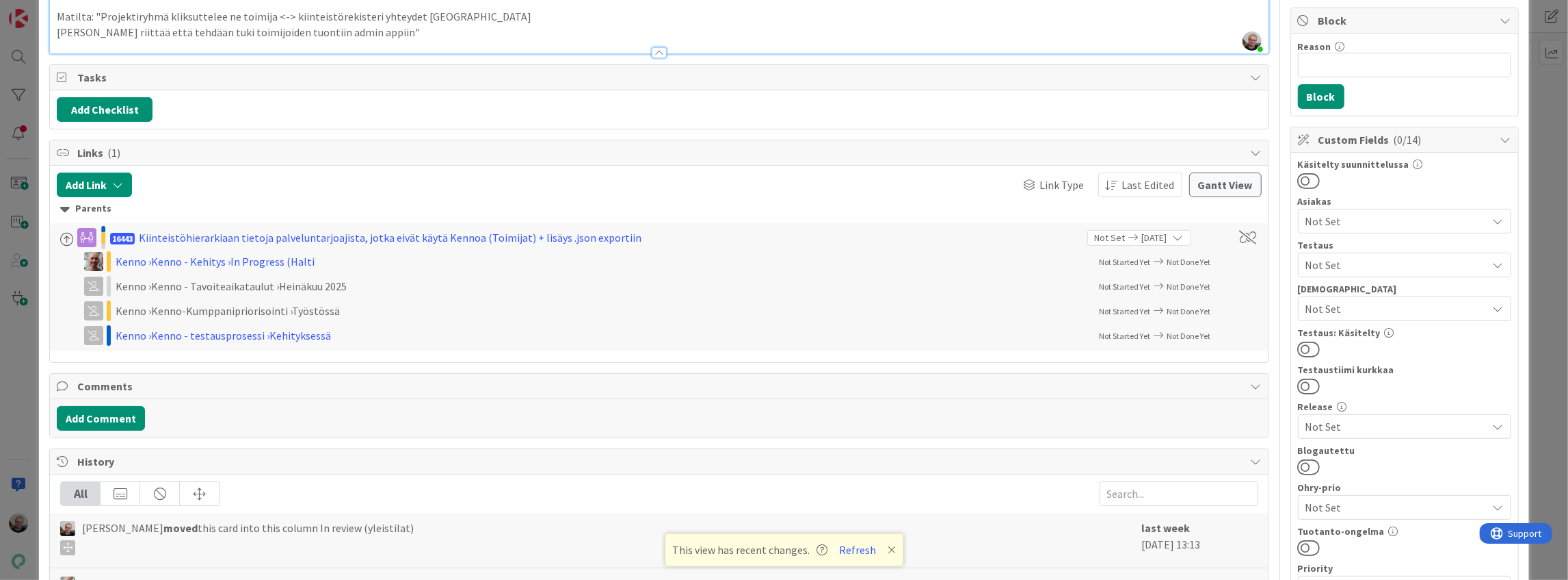
scroll to position [273, 0]
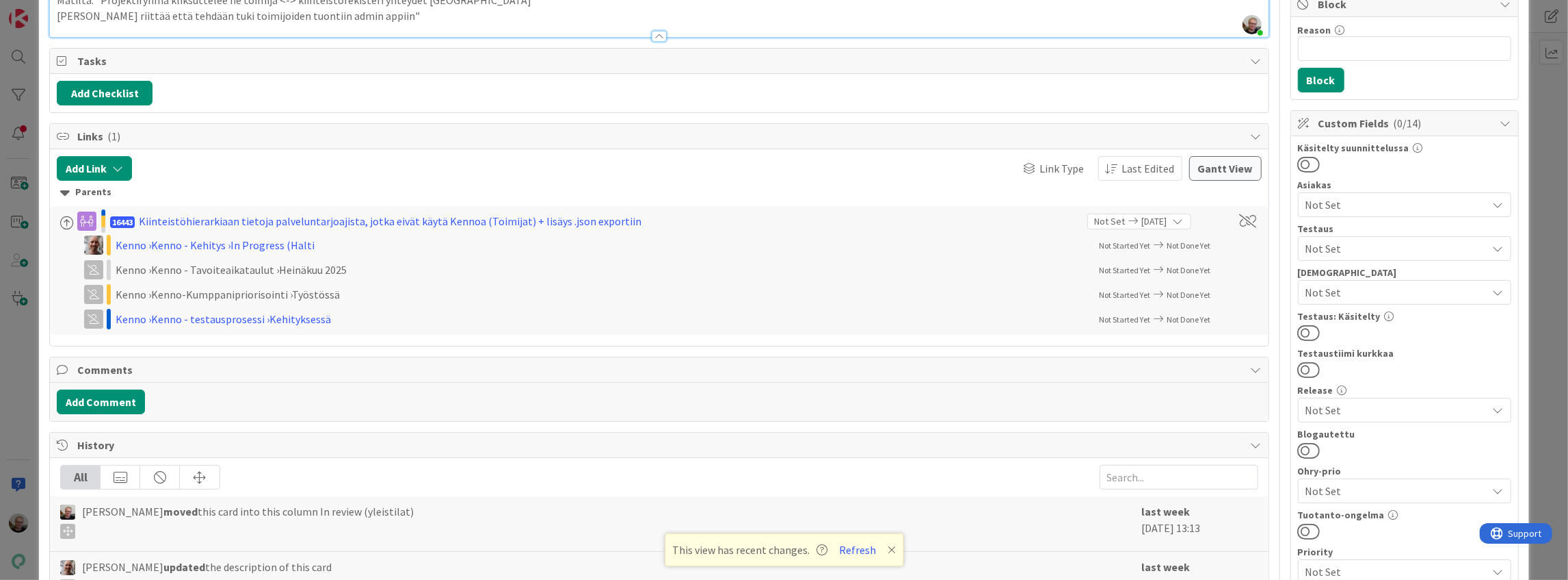
click at [1362, 245] on span "Not Set" at bounding box center [1396, 248] width 182 height 16
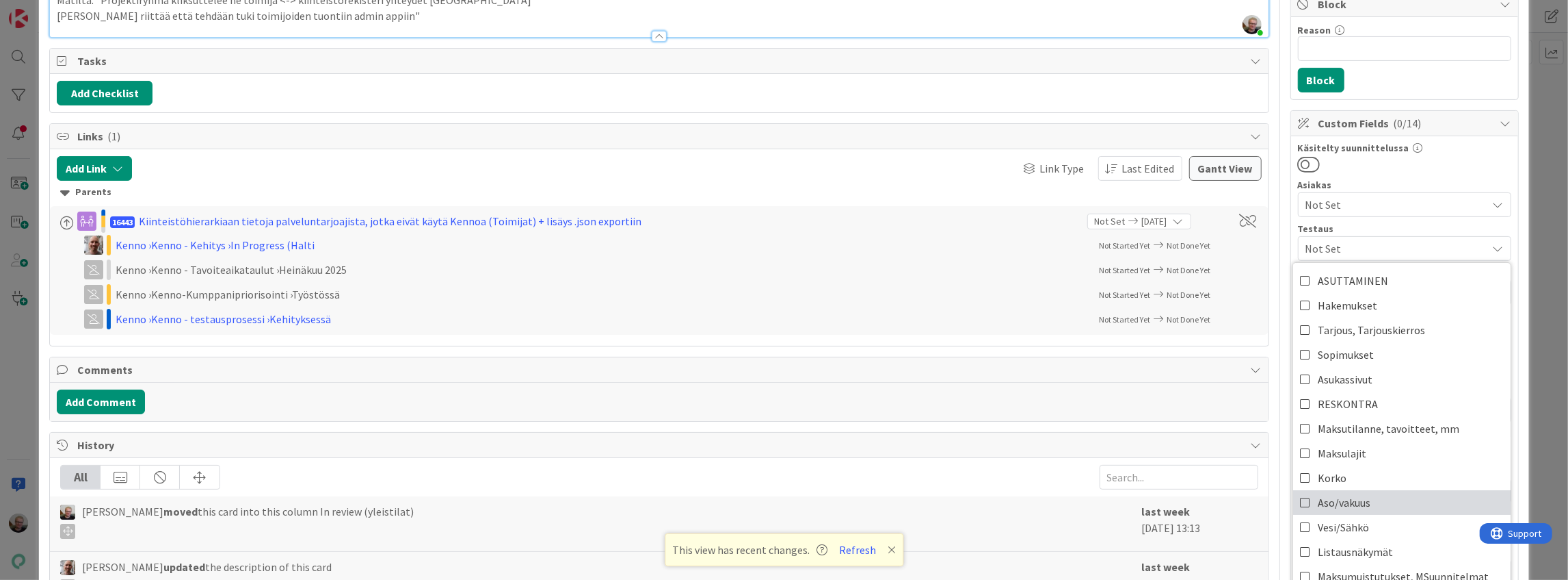
scroll to position [0, 0]
click at [1525, 267] on div "ID 23515 Kenno - Kehitys In review (yleistilat) Title 26 / 128 Toimijoiden admi…" at bounding box center [784, 290] width 1568 height 580
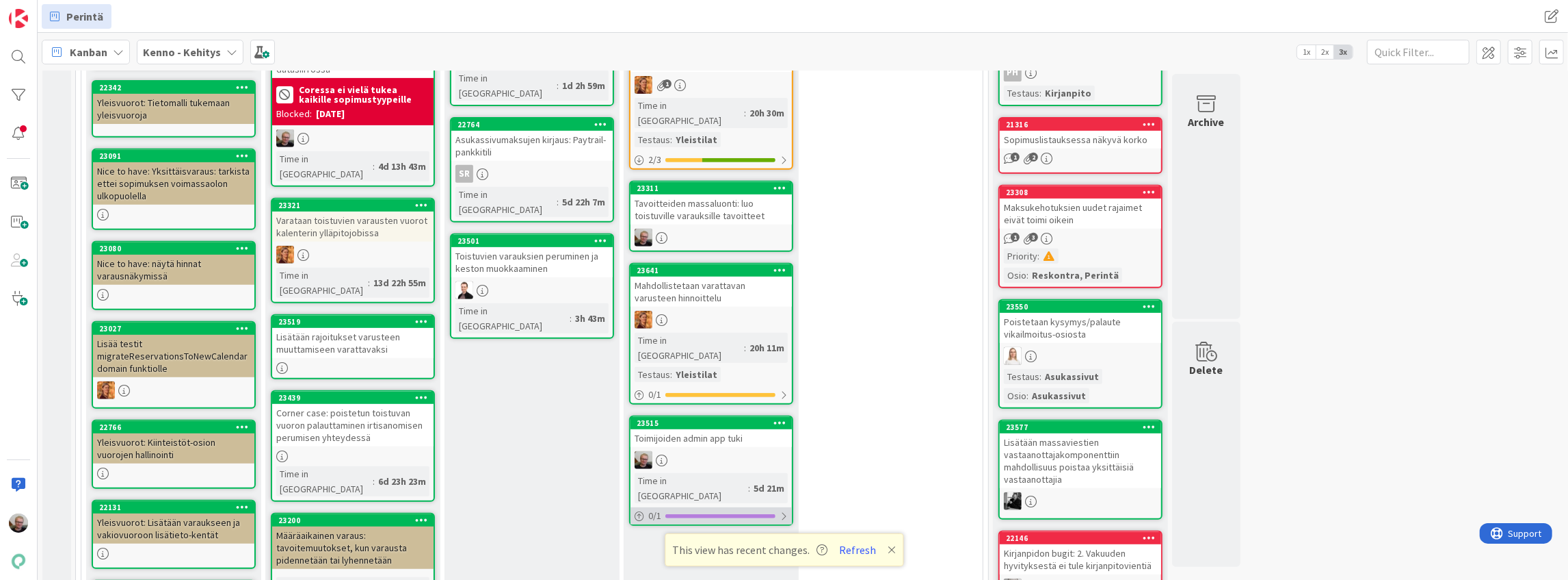
scroll to position [570, 0]
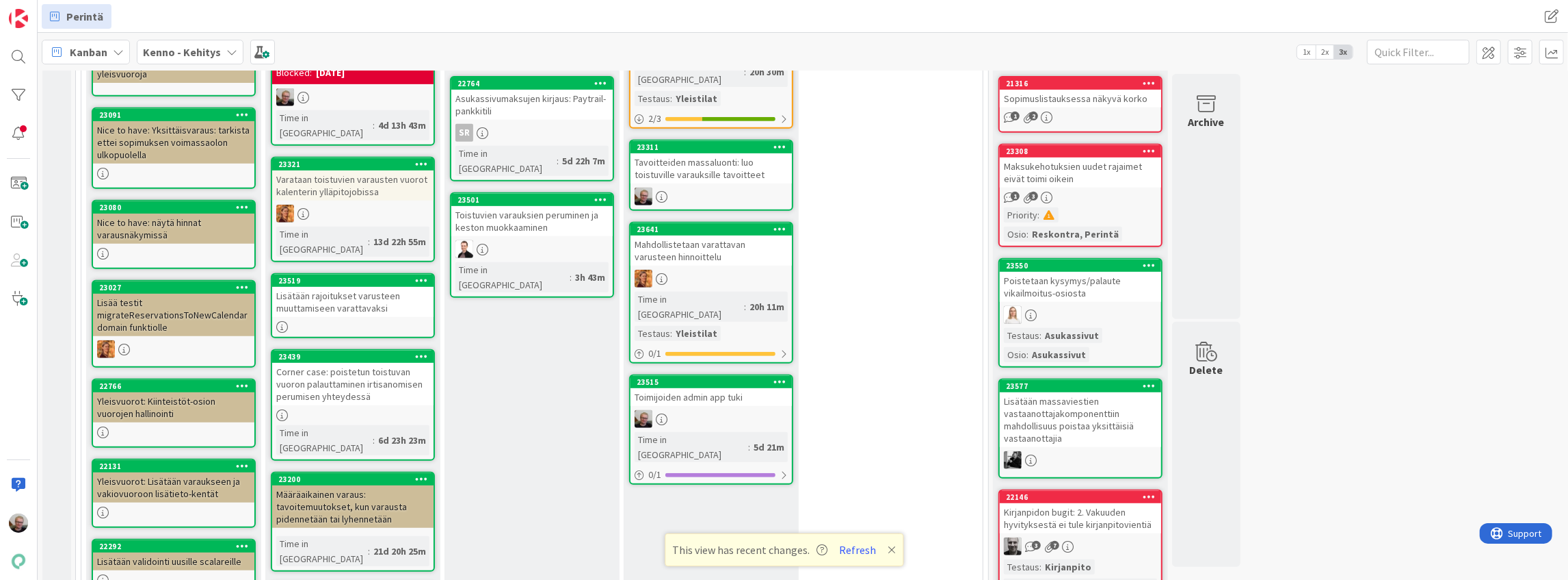
click at [713, 374] on div "23515 Move to Top Move to Bottom Assign Labels... Assign Tokens... Link Card...…" at bounding box center [711, 429] width 164 height 110
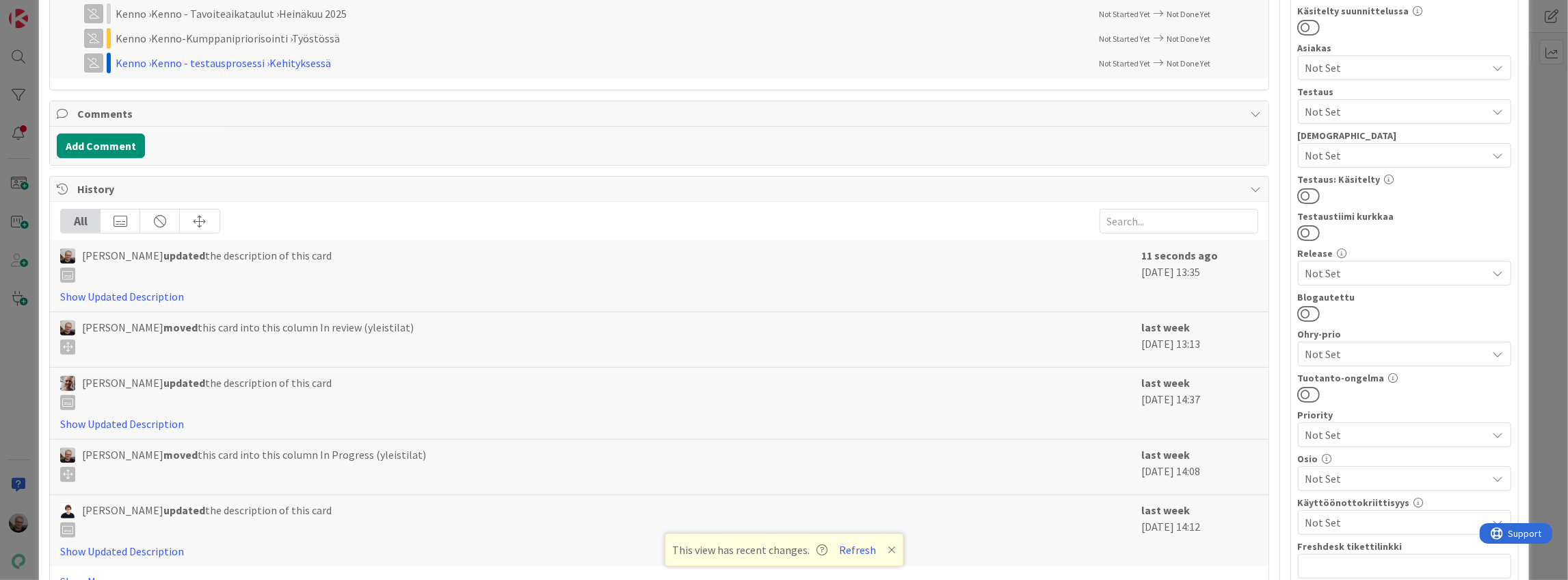
scroll to position [365, 0]
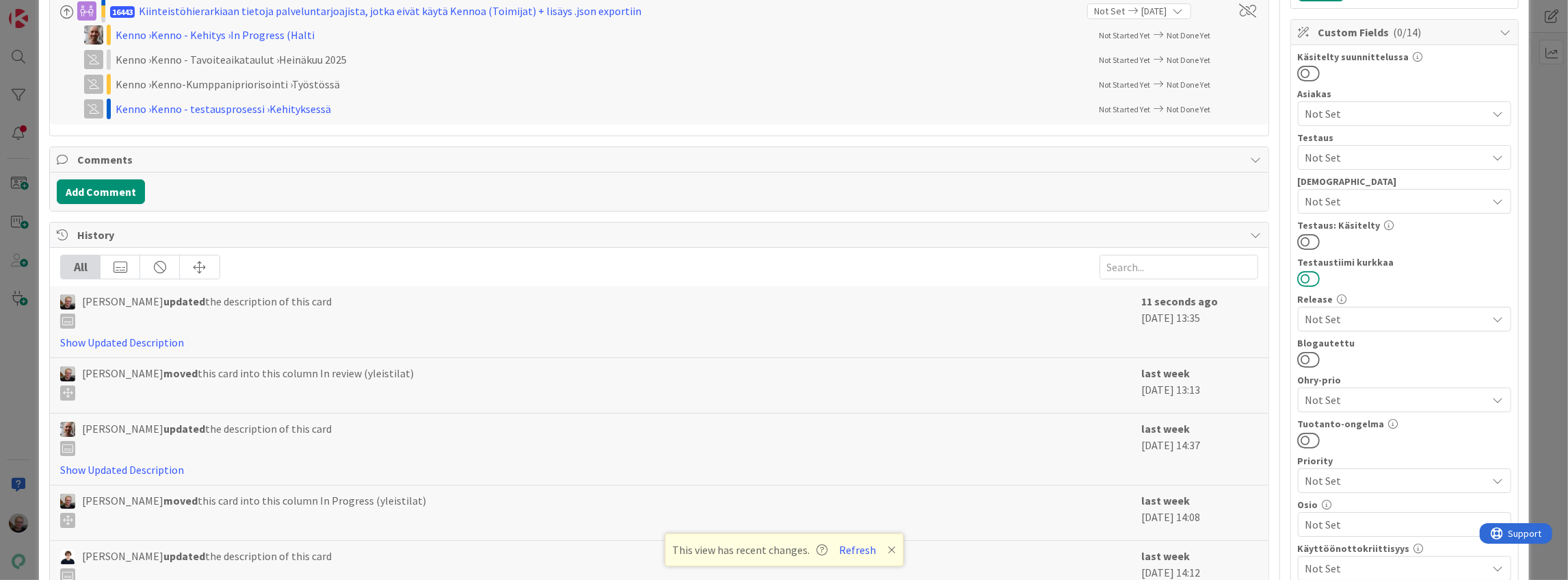
click at [1298, 273] on button at bounding box center [1309, 278] width 22 height 18
click at [1298, 274] on button at bounding box center [1309, 278] width 22 height 18
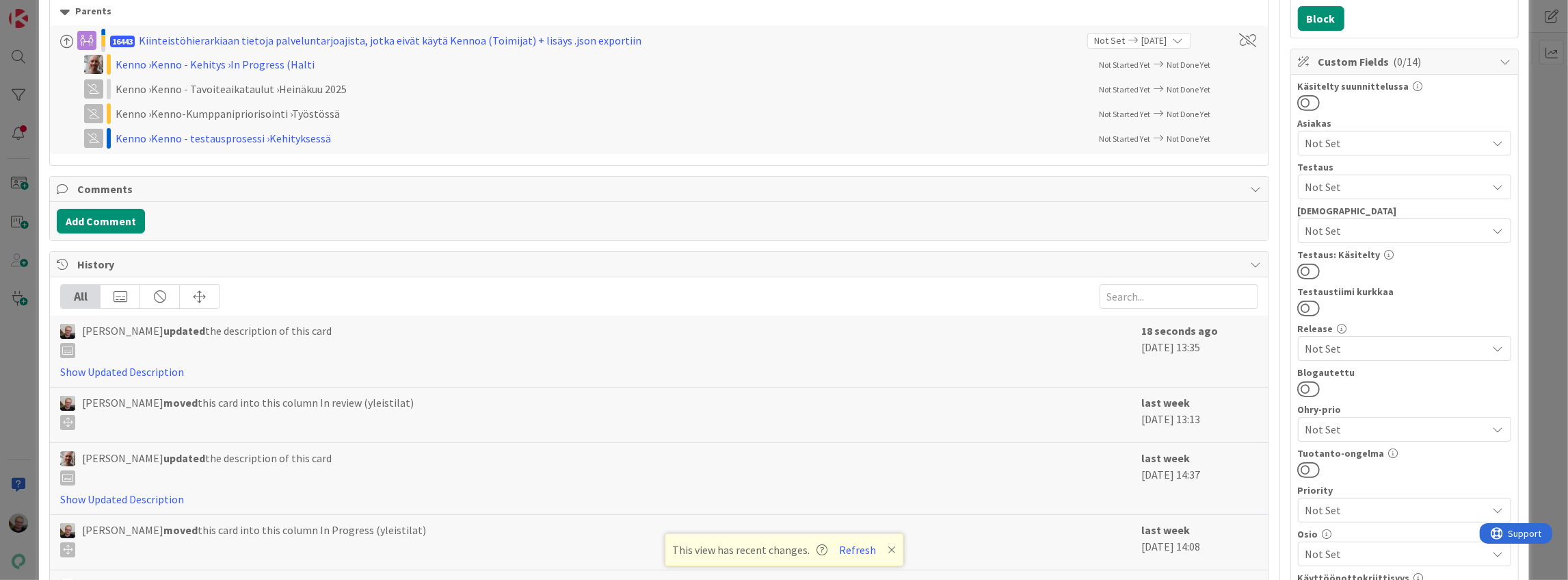
scroll to position [319, 0]
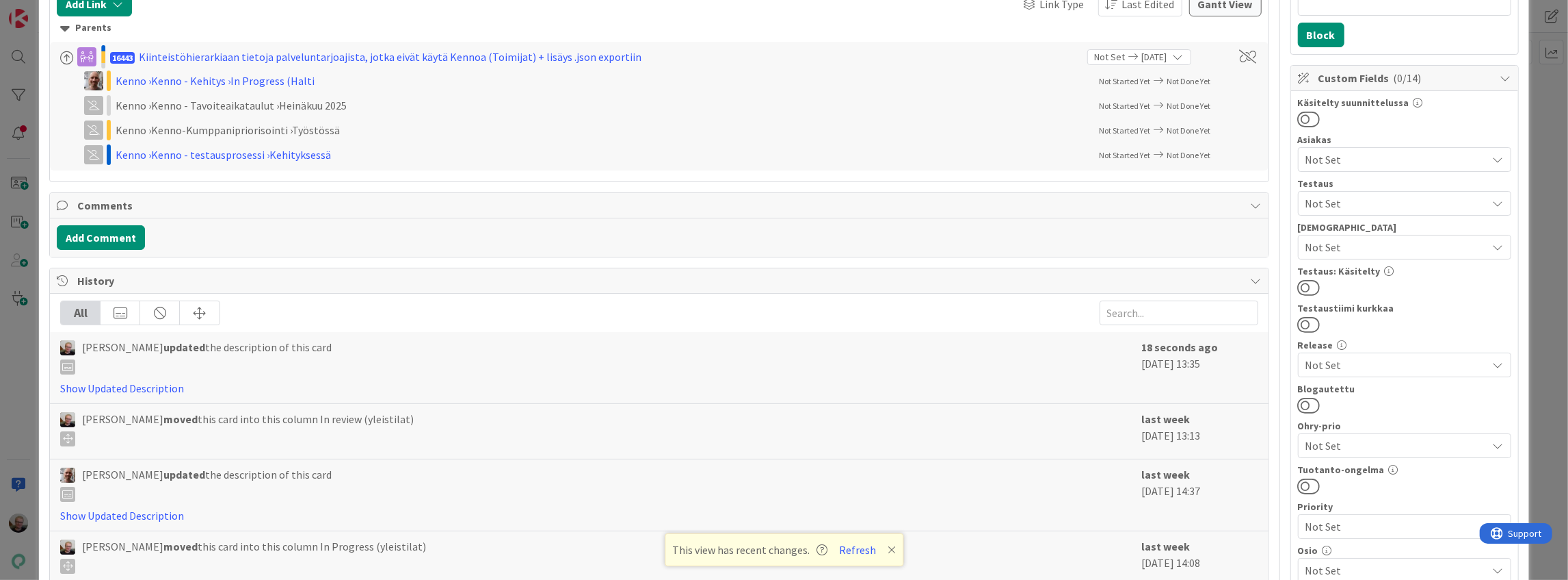
click at [1407, 248] on span "Not Set" at bounding box center [1396, 247] width 182 height 16
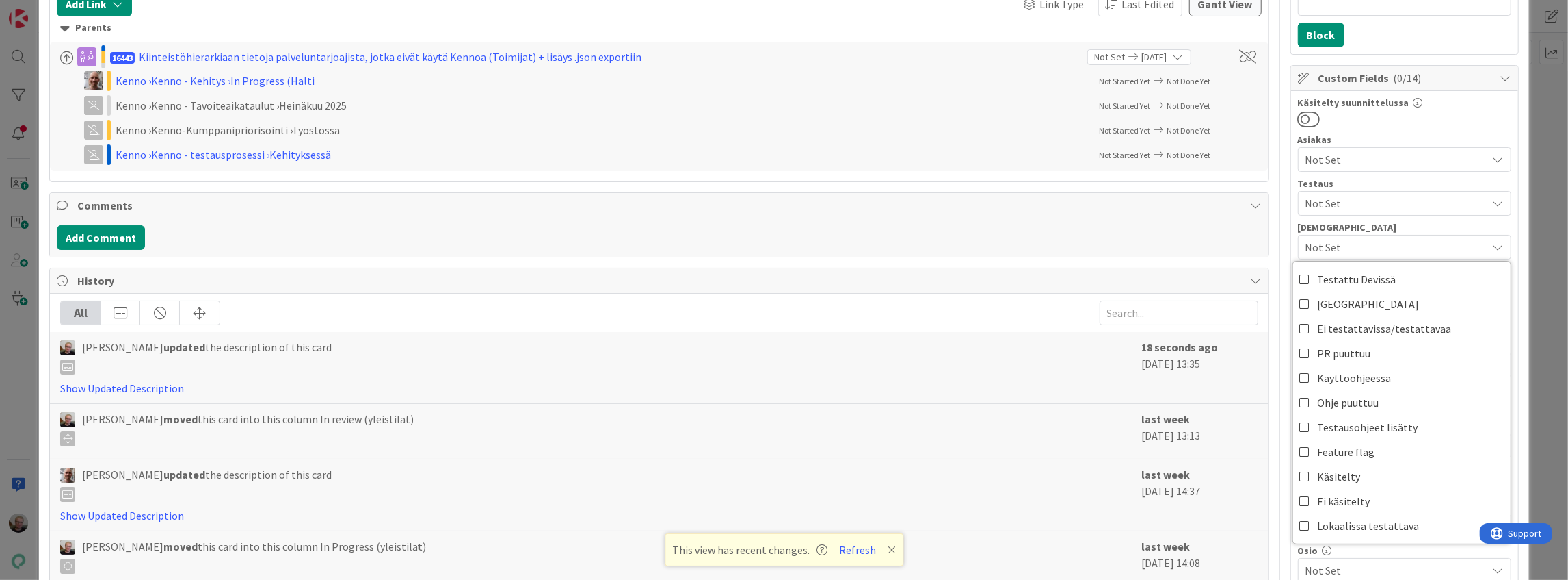
click at [1518, 155] on div "ID 23515 Kenno - Kehitys In review (yleistilat) Title 26 / 128 Toimijoiden admi…" at bounding box center [784, 442] width 1489 height 1483
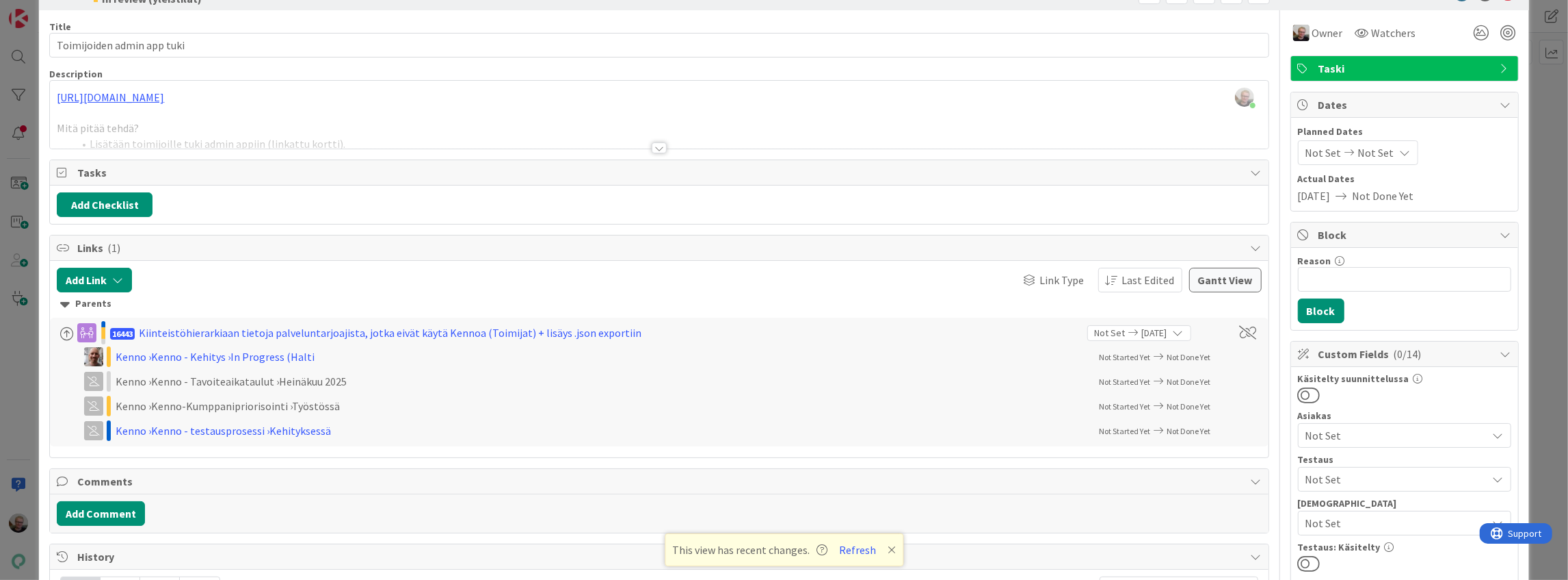
scroll to position [0, 0]
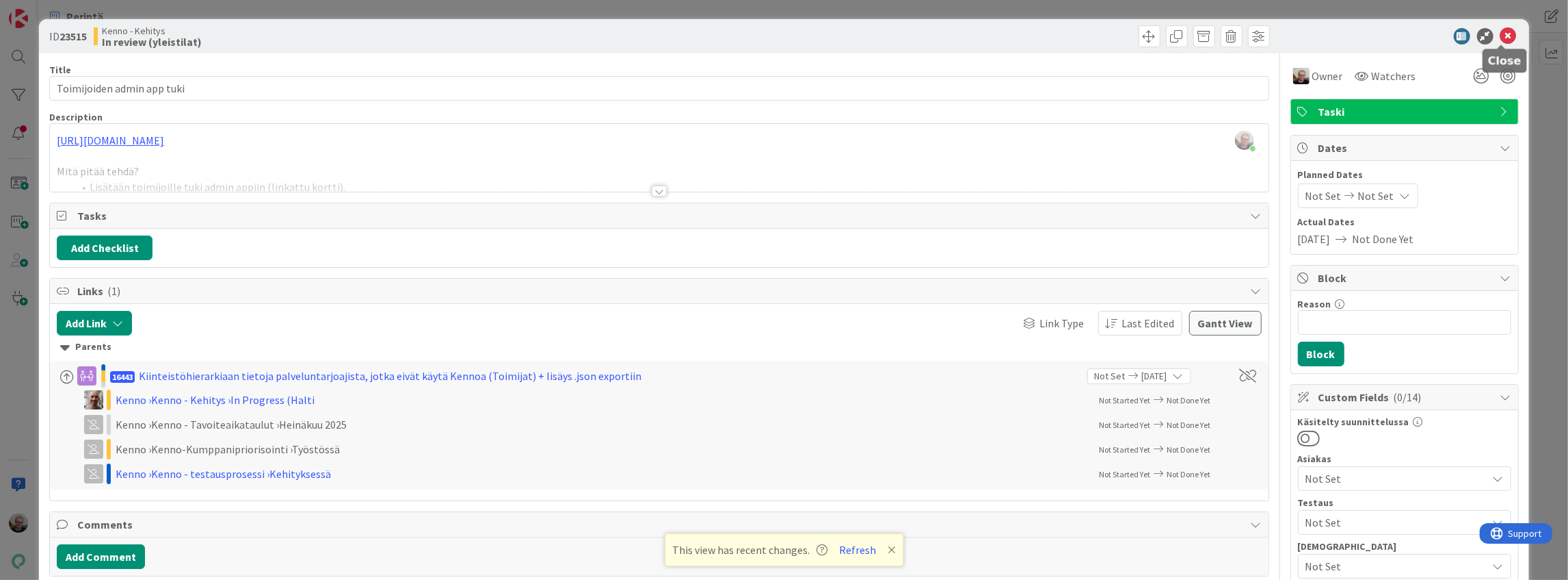
click at [1501, 36] on icon at bounding box center [1508, 36] width 16 height 16
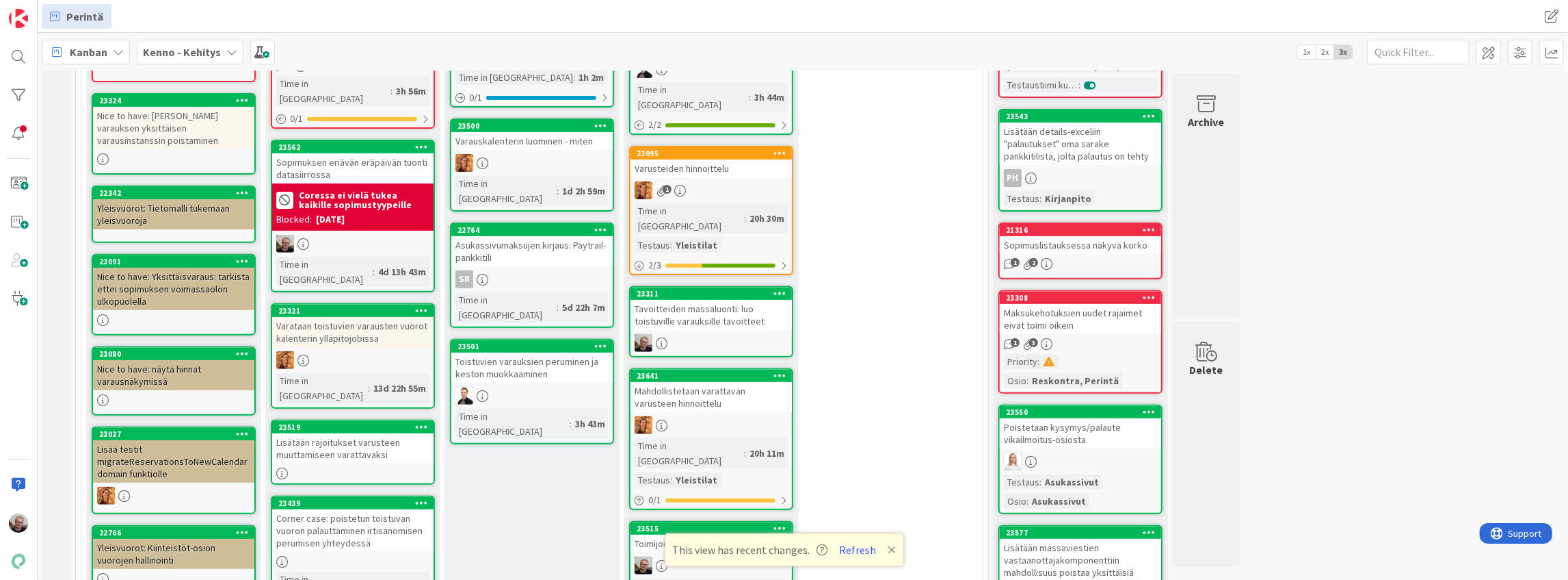
scroll to position [477, 0]
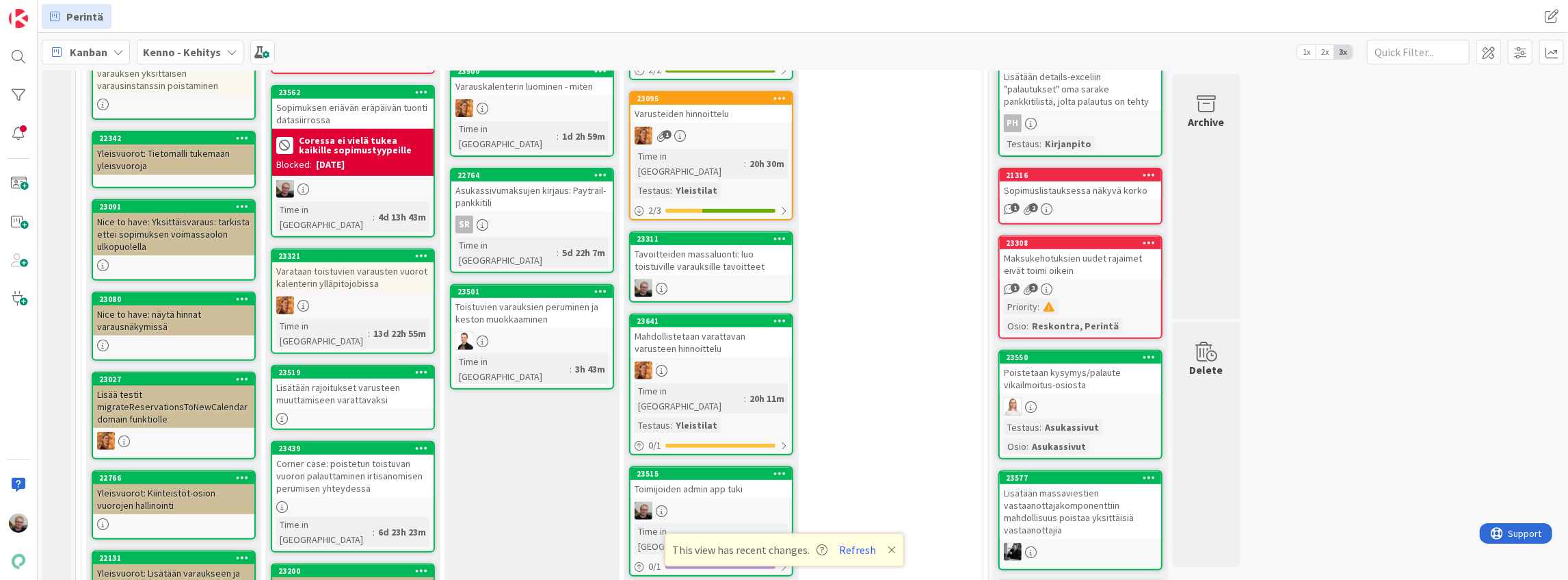
click at [733, 480] on div "Toimijoiden admin app tuki" at bounding box center [711, 489] width 161 height 18
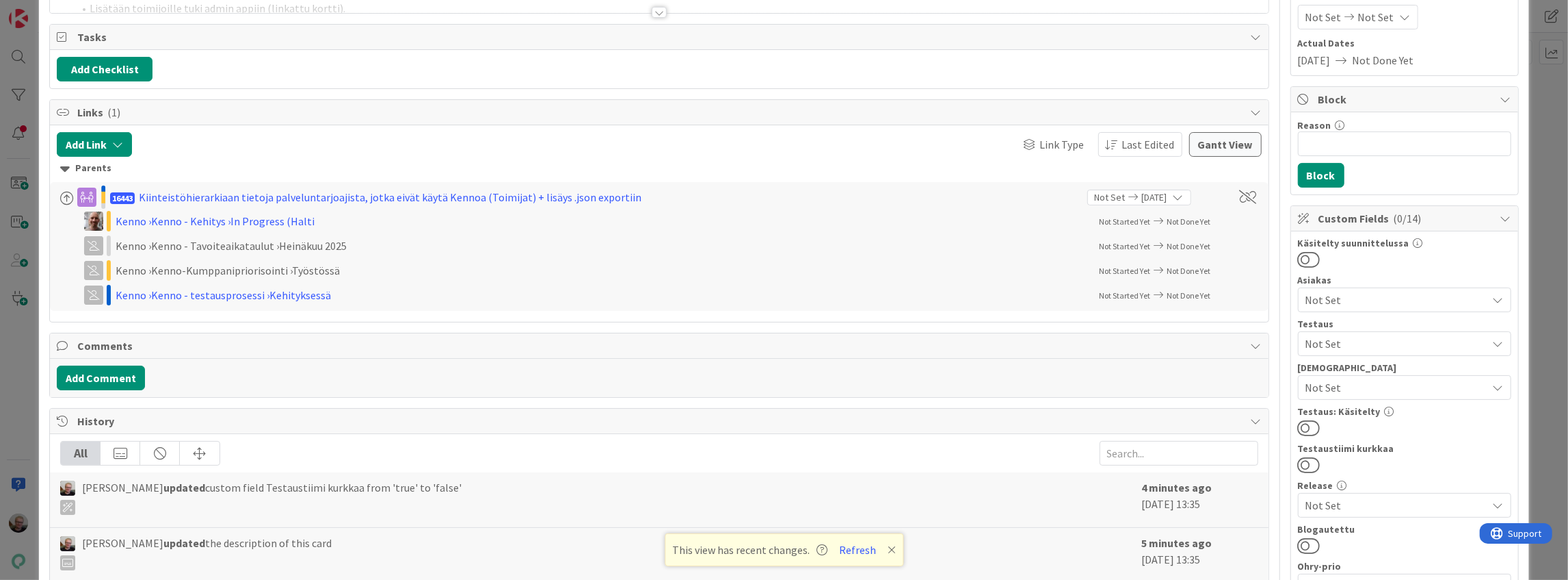
scroll to position [319, 0]
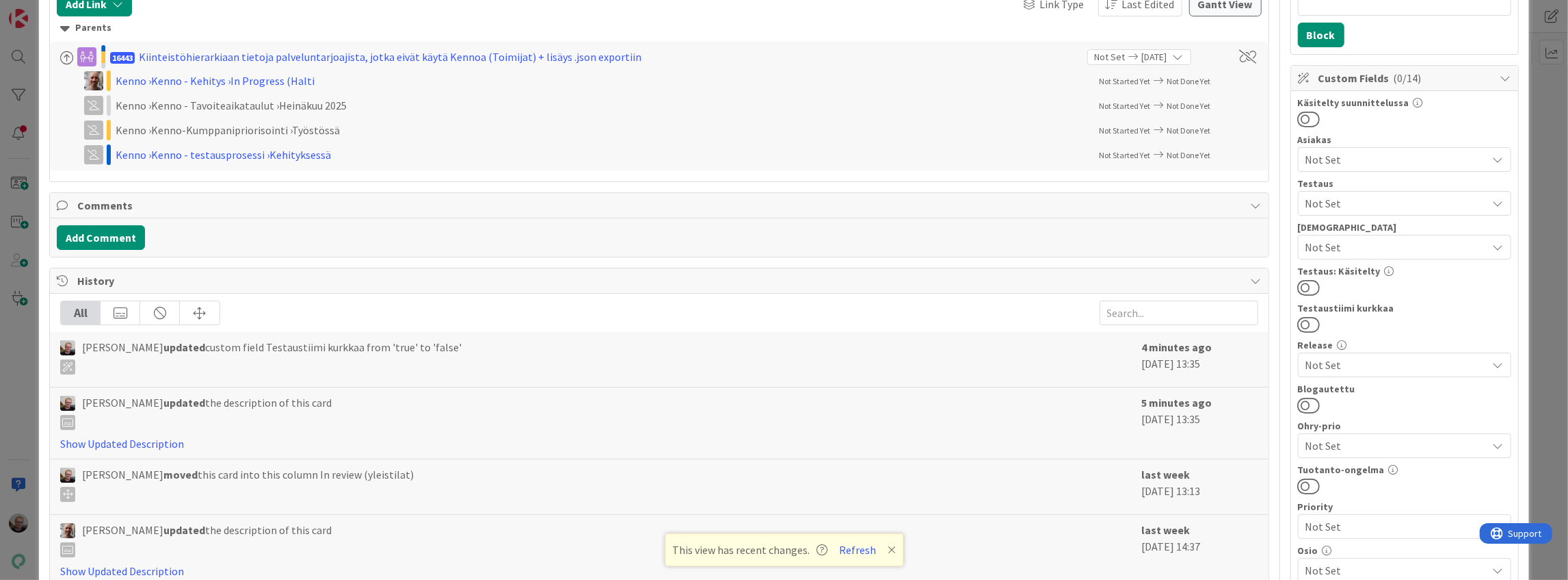
click at [1371, 245] on span "Not Set" at bounding box center [1396, 247] width 182 height 16
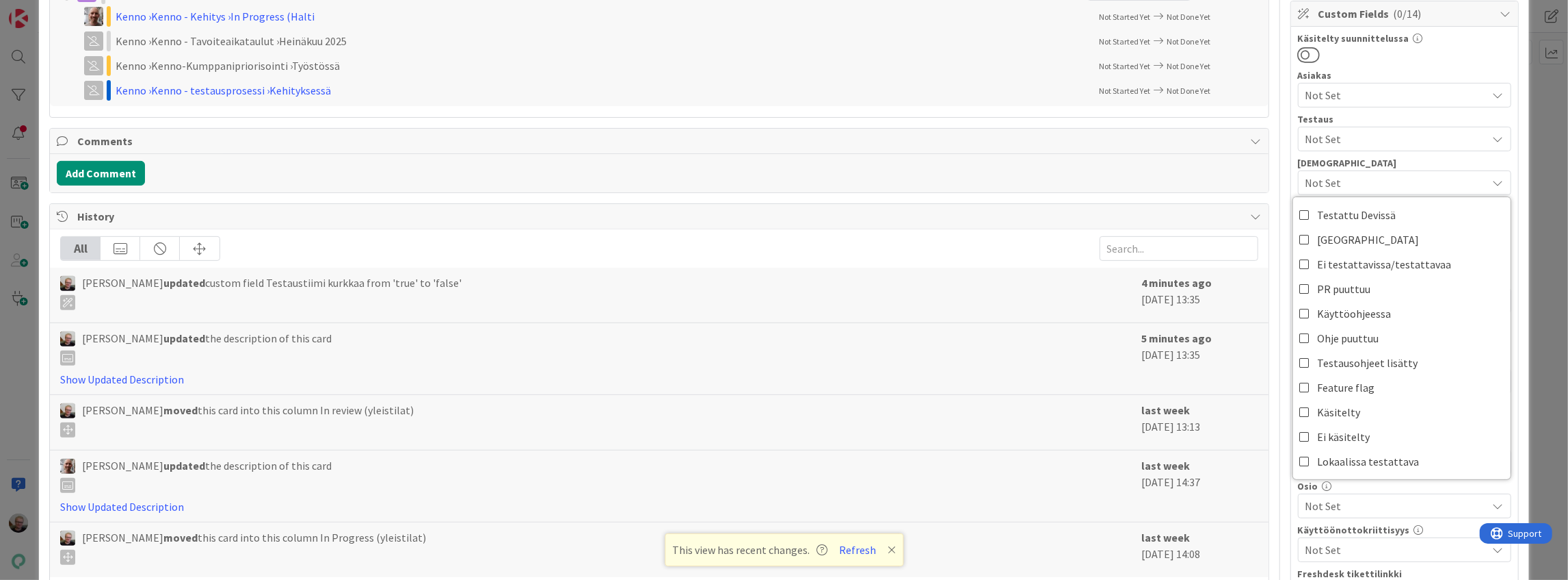
scroll to position [411, 0]
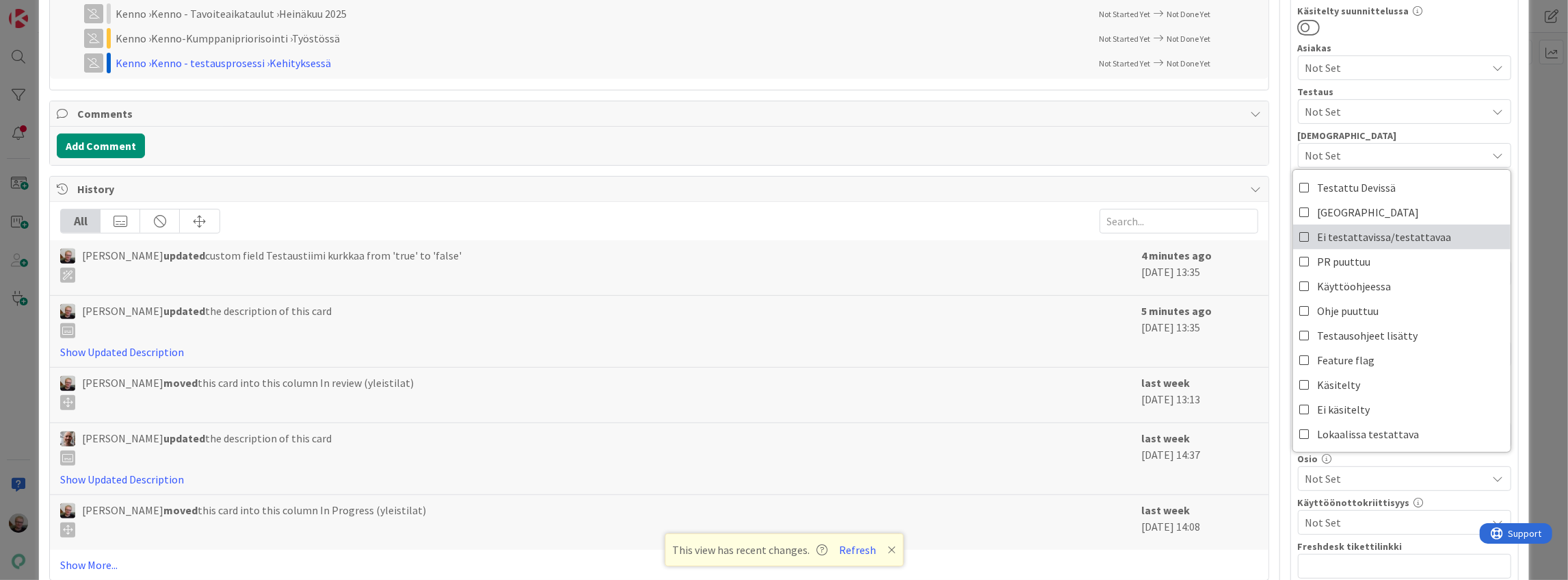
click at [1302, 234] on icon at bounding box center [1305, 237] width 11 height 21
click at [850, 430] on div "Ville Harvala updated the description of this card" at bounding box center [597, 448] width 1075 height 36
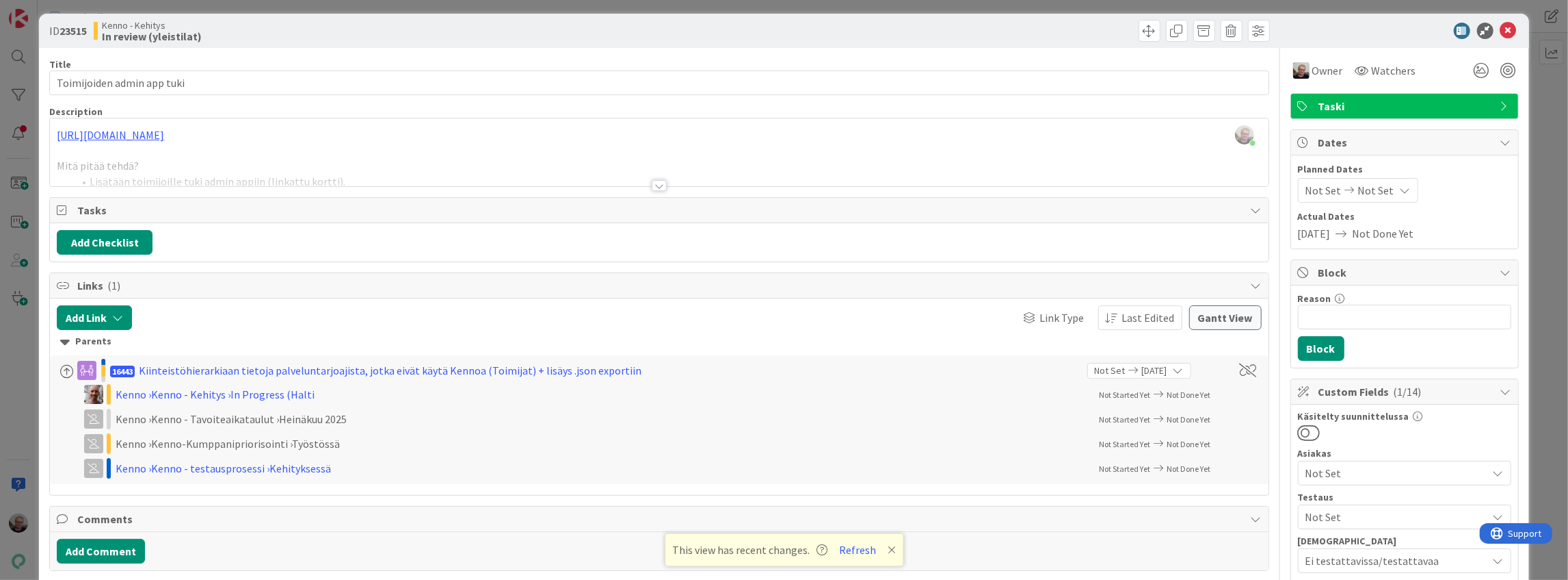
scroll to position [0, 0]
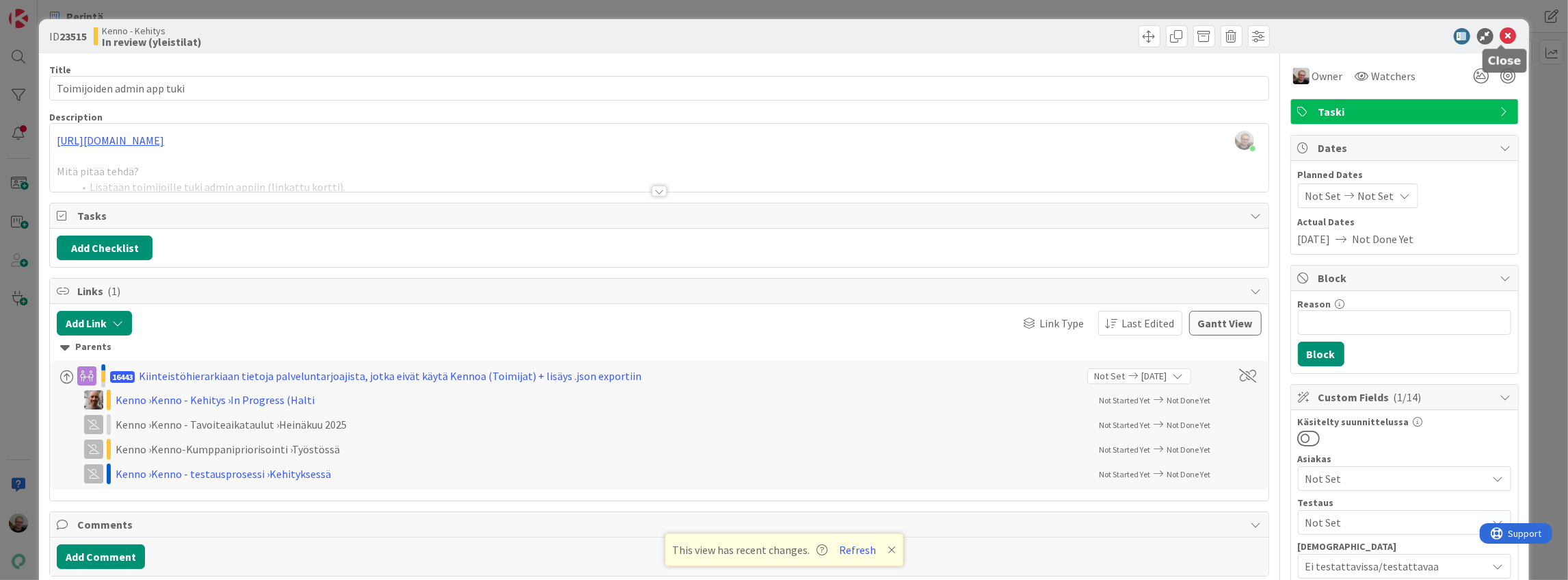
click at [1503, 38] on icon at bounding box center [1508, 36] width 16 height 16
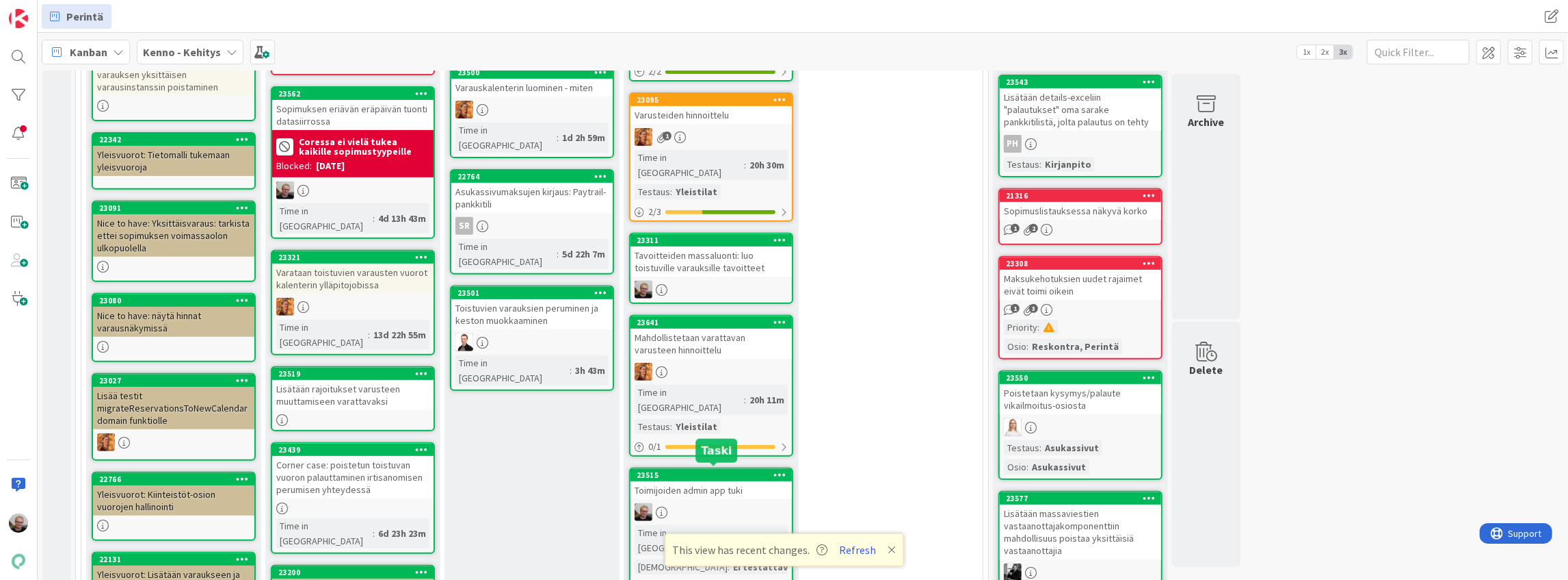
scroll to position [432, 0]
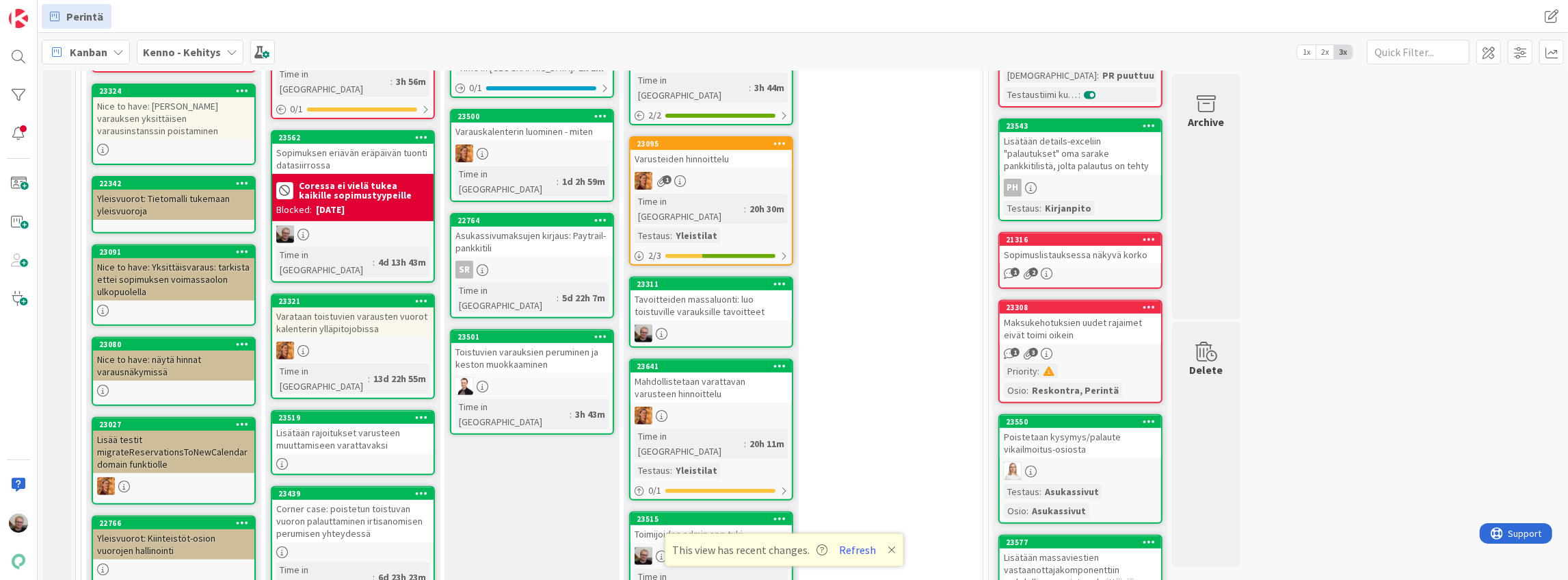
click at [782, 513] on icon at bounding box center [779, 518] width 13 height 9
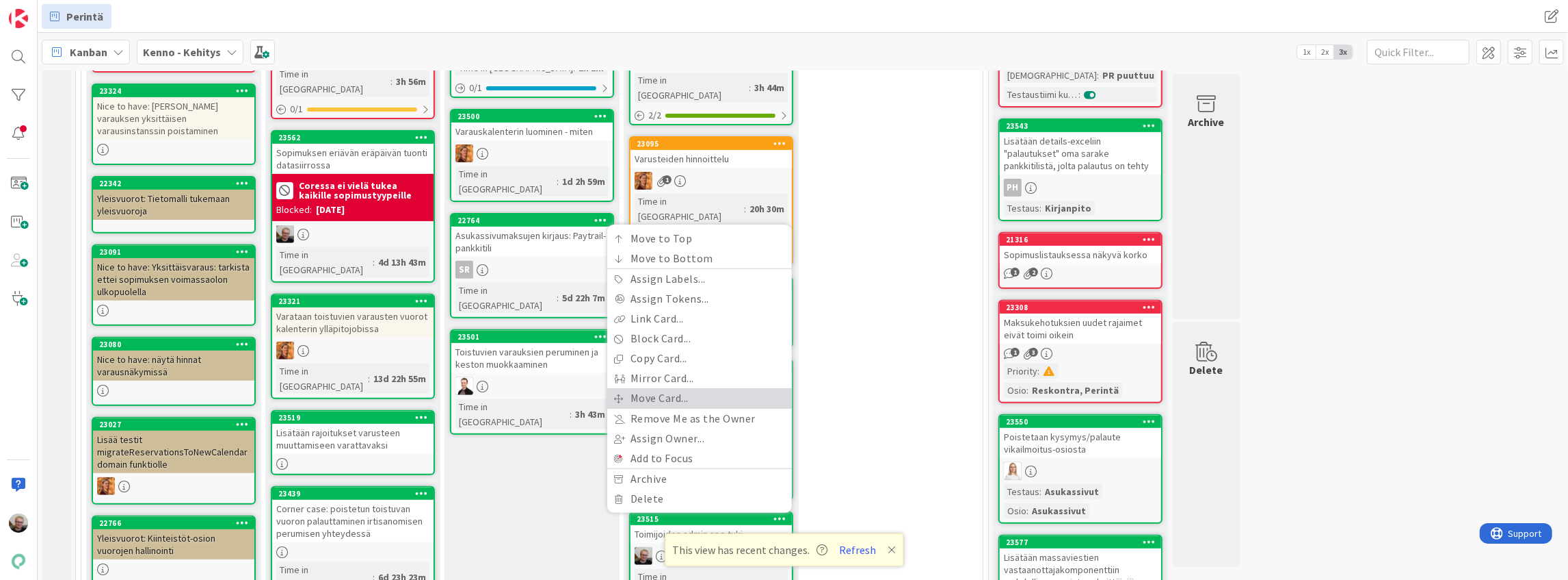
click at [655, 388] on link "Move Card..." at bounding box center [699, 397] width 184 height 20
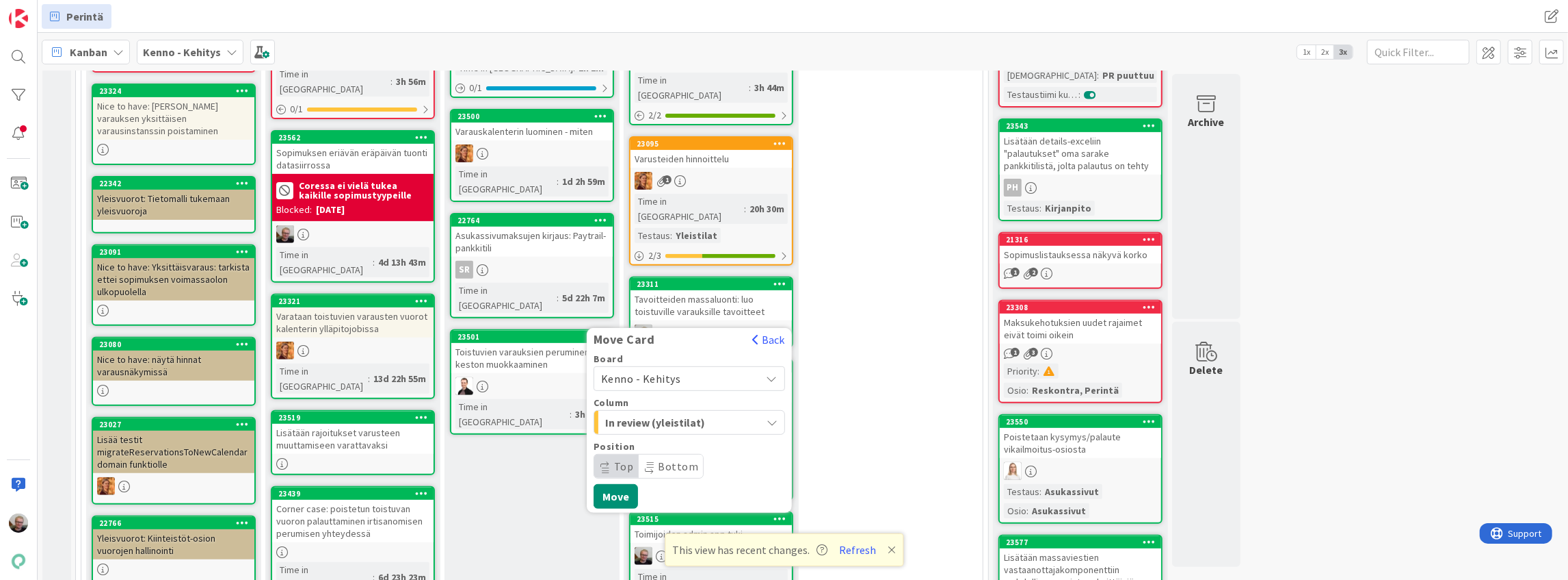
click at [662, 413] on span "In review (yleistilat)" at bounding box center [656, 422] width 102 height 18
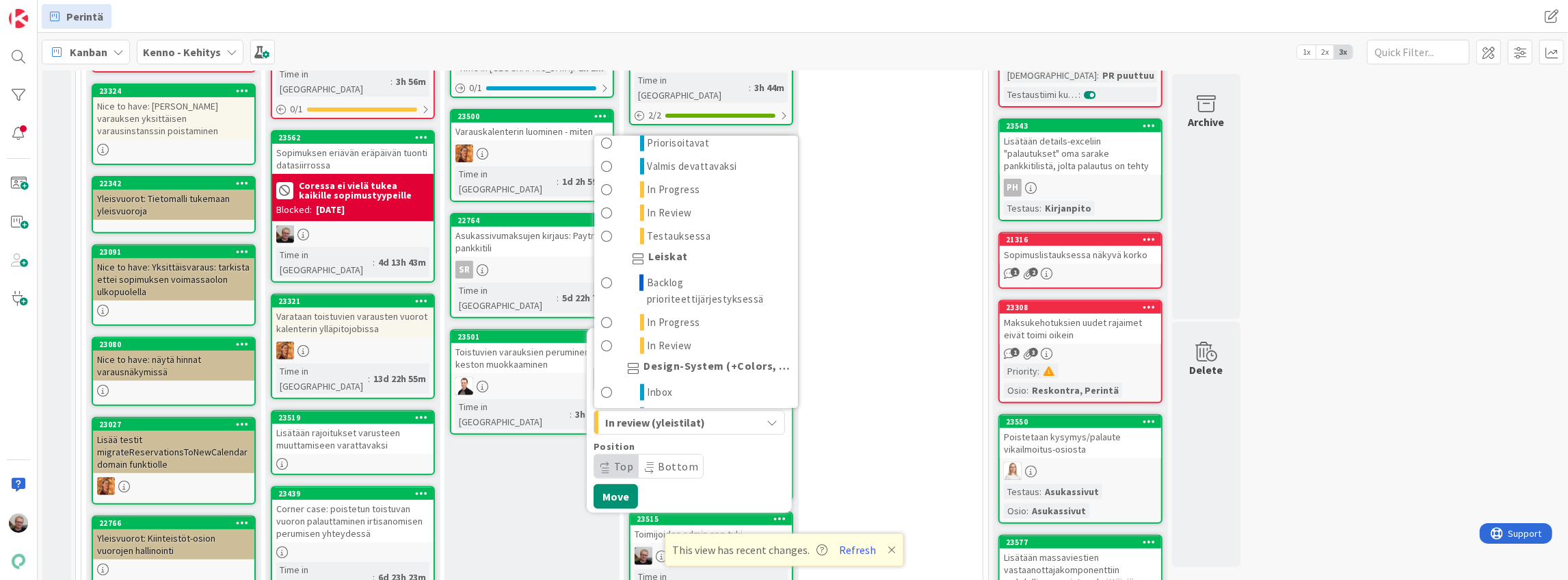
scroll to position [1647, 0]
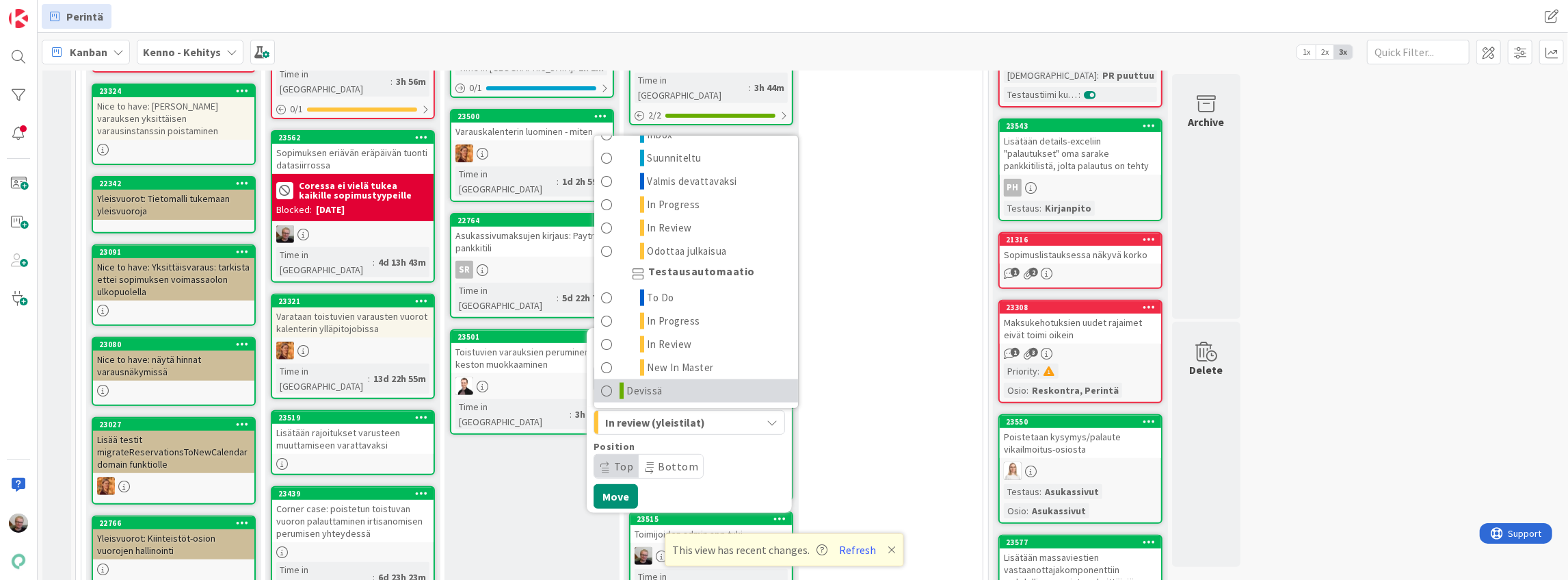
click at [647, 383] on span "Devissä" at bounding box center [645, 390] width 36 height 16
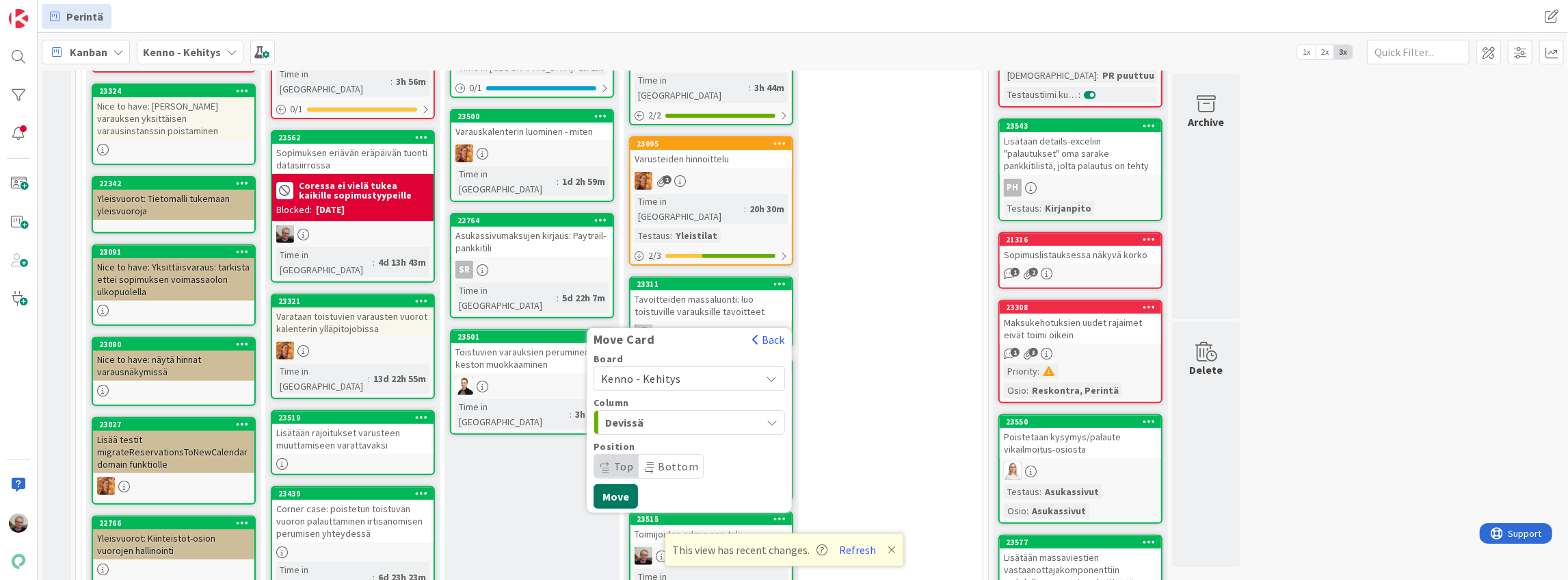
click at [610, 483] on button "Move" at bounding box center [615, 495] width 44 height 25
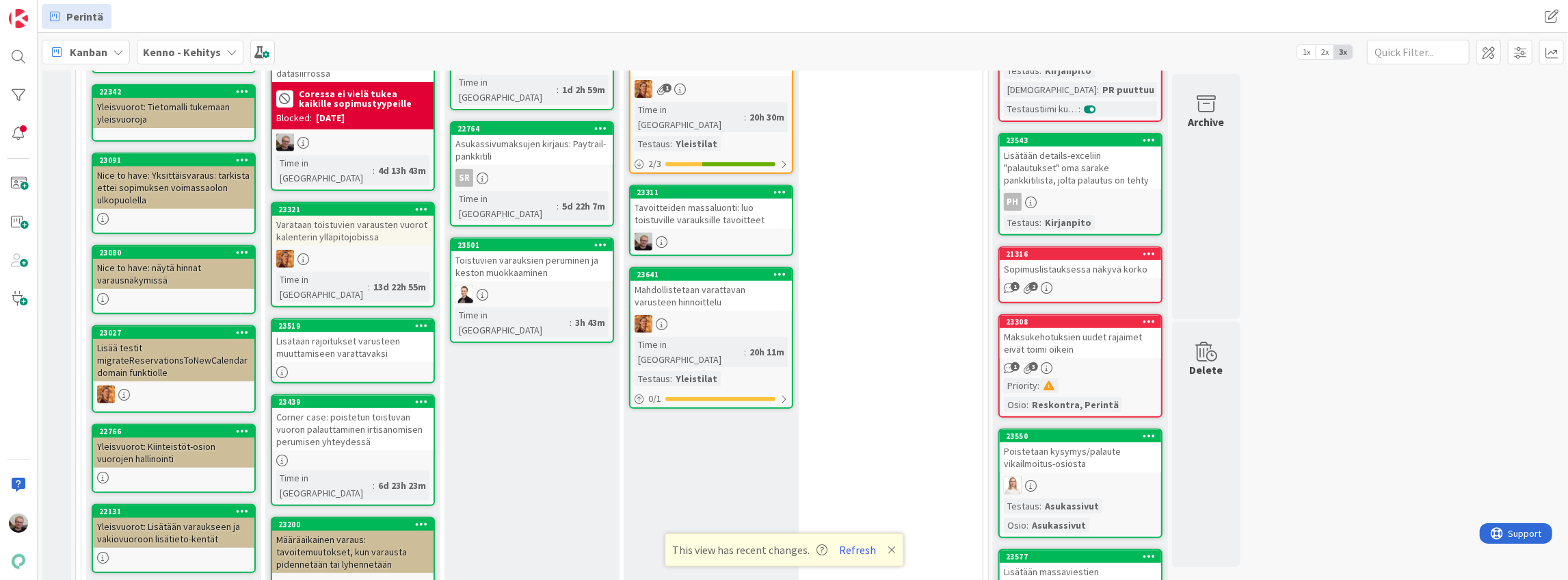
scroll to position [614, 0]
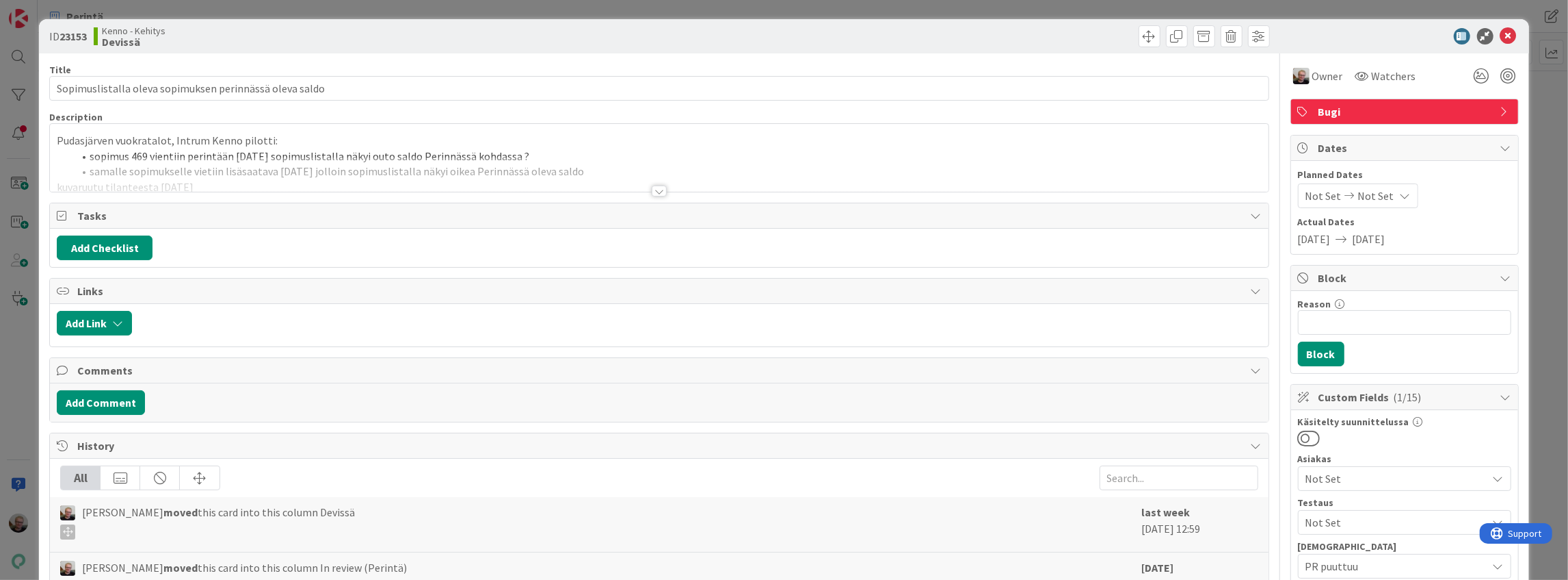
click at [494, 173] on div at bounding box center [658, 173] width 1218 height 35
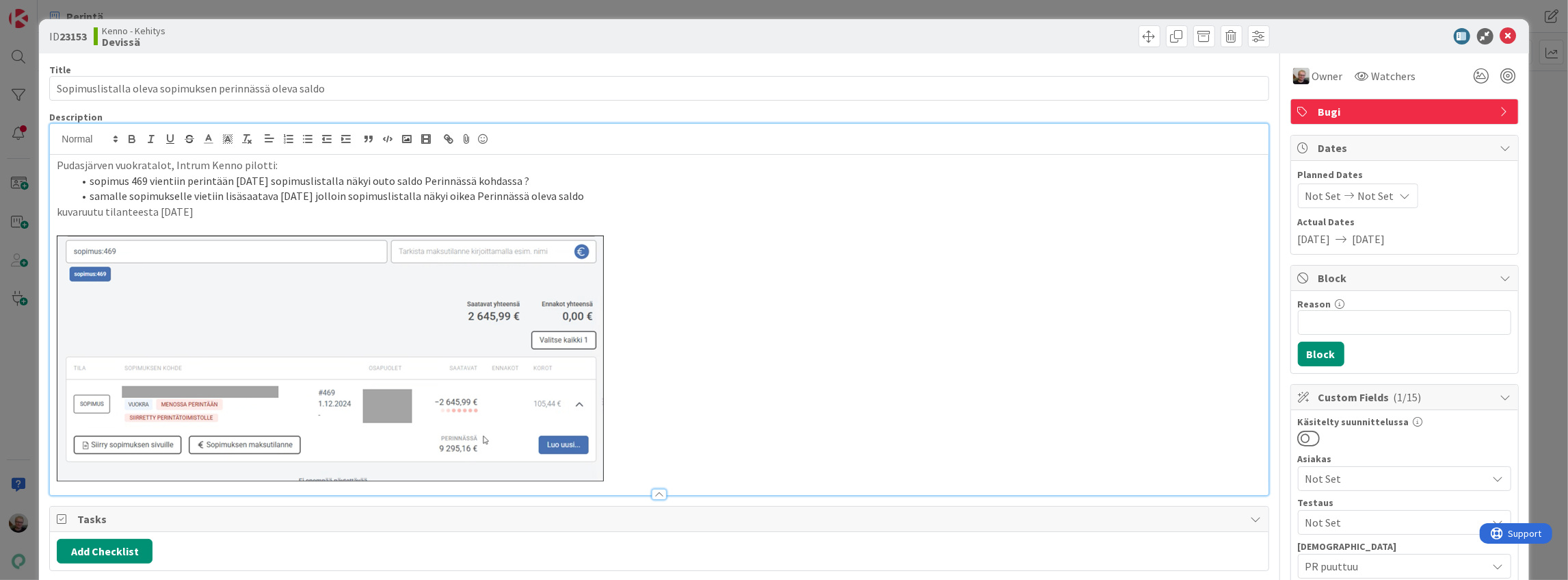
click at [616, 207] on p "kuvaruutu tilanteesta [DATE]" at bounding box center [658, 212] width 1204 height 15
click at [1503, 36] on icon at bounding box center [1508, 36] width 16 height 16
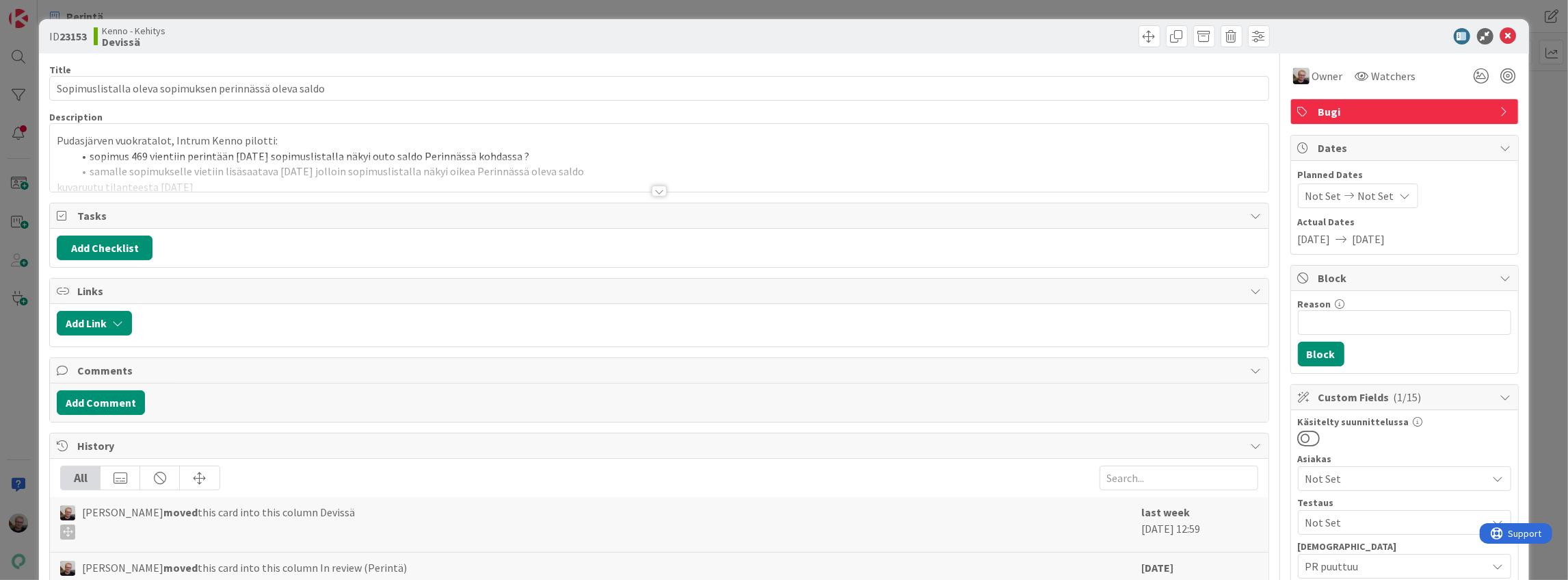
click at [502, 172] on div at bounding box center [658, 173] width 1218 height 35
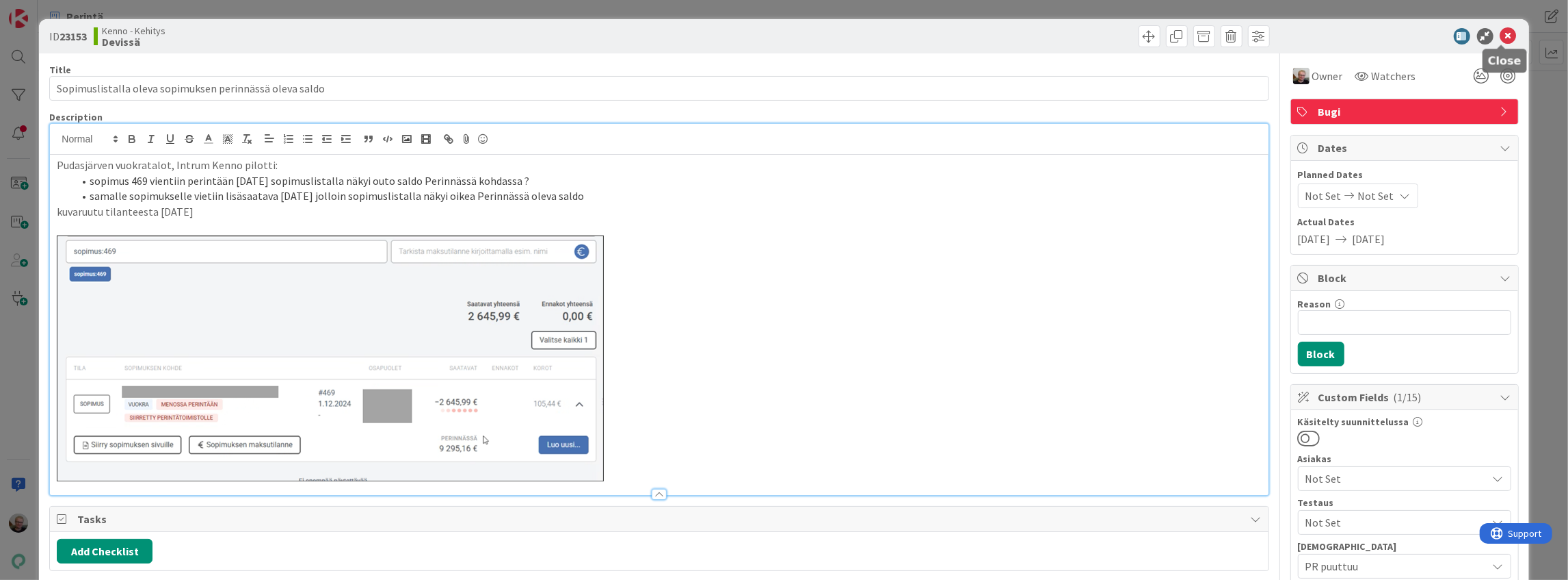
click at [1506, 38] on icon at bounding box center [1508, 36] width 16 height 16
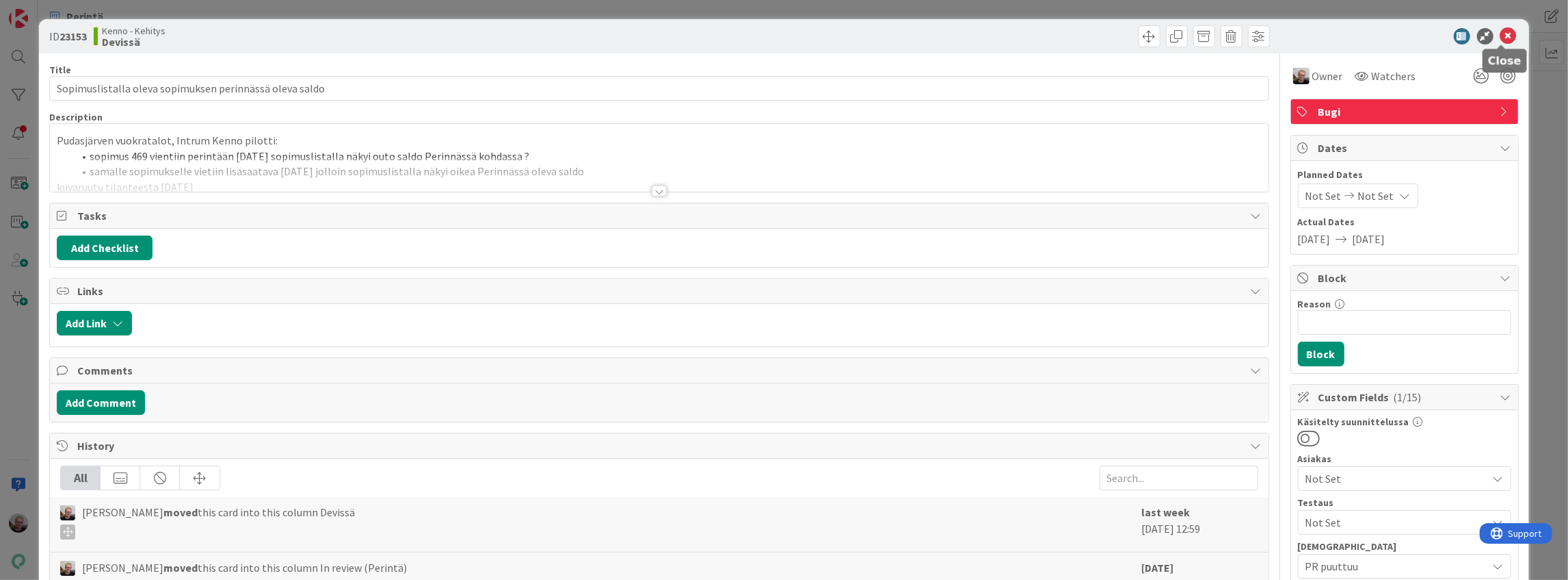
click at [1501, 38] on icon at bounding box center [1508, 36] width 16 height 16
click at [56, 139] on p "Pudasjärven vuokratalot, Intrum Kenno pilotti:" at bounding box center [658, 140] width 1204 height 15
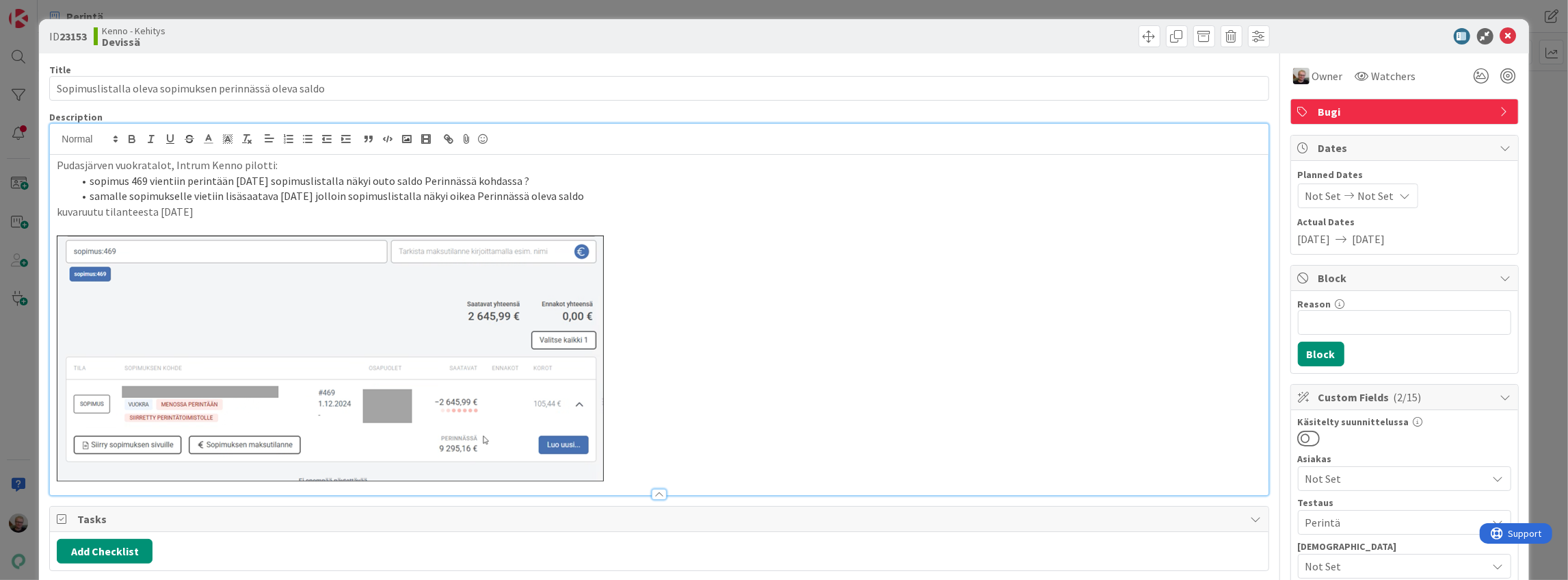
click at [55, 165] on div "Pudasjärven vuokratalot, Intrum Kenno pilotti: sopimus 469 vientiin perintään […" at bounding box center [658, 325] width 1218 height 340
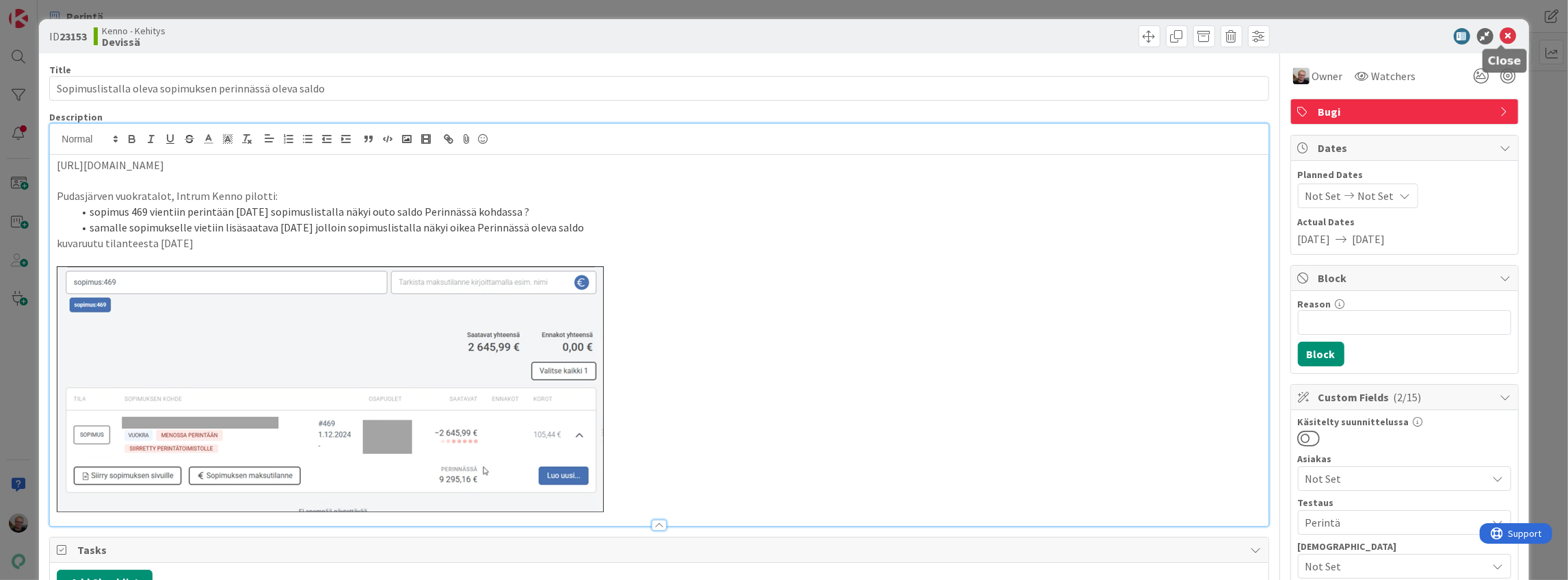
click at [1501, 39] on icon at bounding box center [1508, 36] width 16 height 16
